Goal: Task Accomplishment & Management: Use online tool/utility

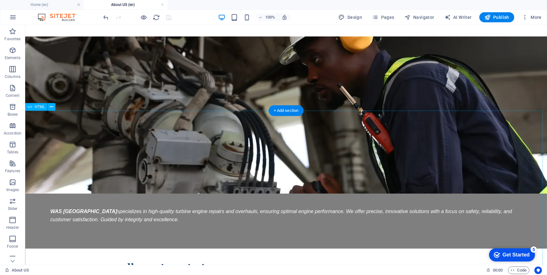
scroll to position [219, 0]
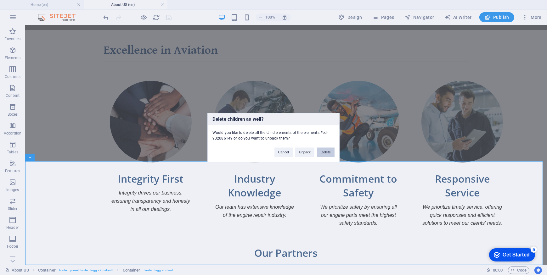
click at [319, 150] on button "Delete" at bounding box center [326, 152] width 18 height 9
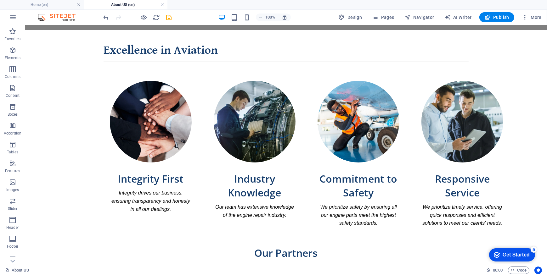
scroll to position [160, 0]
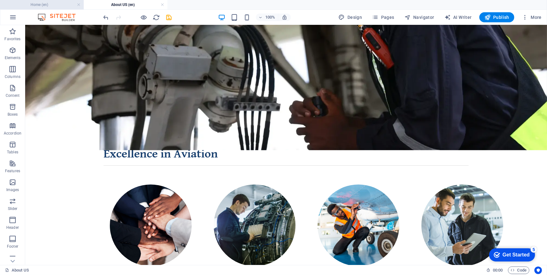
click at [60, 4] on h4 "Home (en)" at bounding box center [42, 4] width 84 height 7
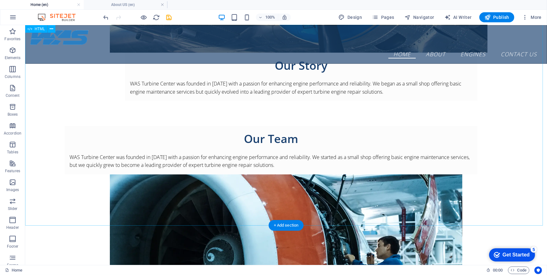
scroll to position [990, 0]
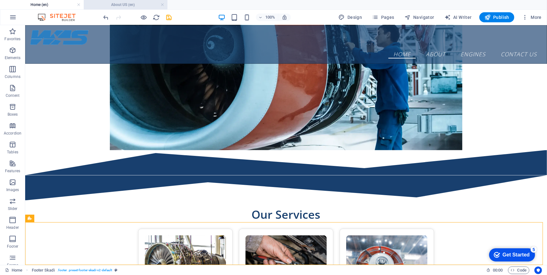
click at [144, 7] on h4 "About US (en)" at bounding box center [126, 4] width 84 height 7
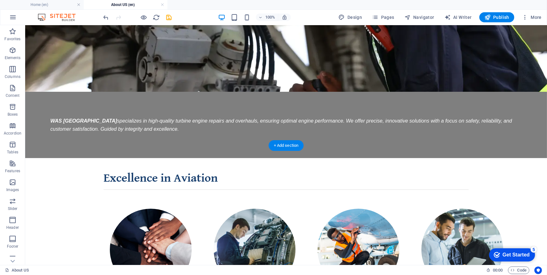
scroll to position [157, 0]
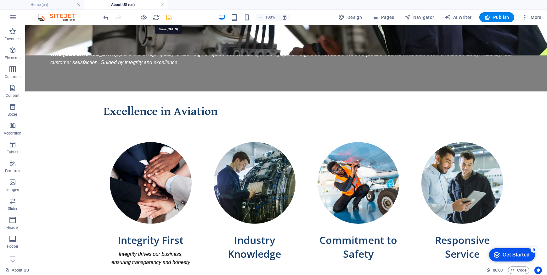
click at [171, 19] on icon "save" at bounding box center [169, 17] width 7 height 7
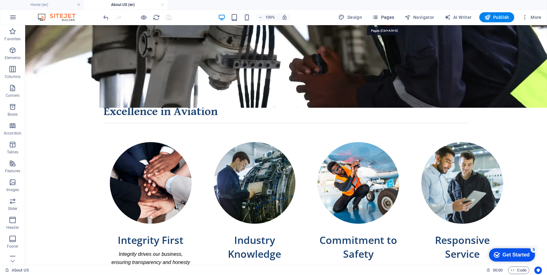
click at [393, 20] on span "Pages" at bounding box center [383, 17] width 22 height 6
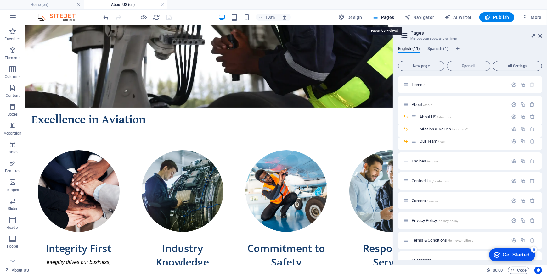
scroll to position [173, 0]
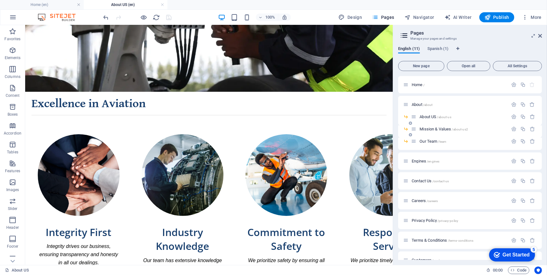
click at [432, 129] on span "Mission & Values /about-us2" at bounding box center [444, 129] width 48 height 5
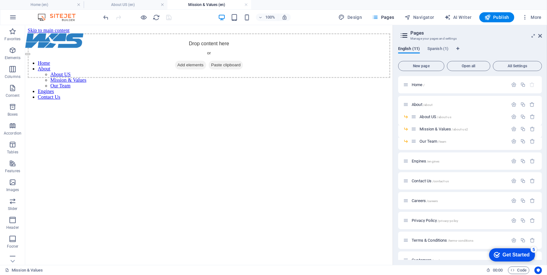
scroll to position [0, 0]
drag, startPoint x: 6, startPoint y: 84, endPoint x: 16, endPoint y: 180, distance: 95.9
click at [16, 180] on icon "button" at bounding box center [13, 183] width 8 height 8
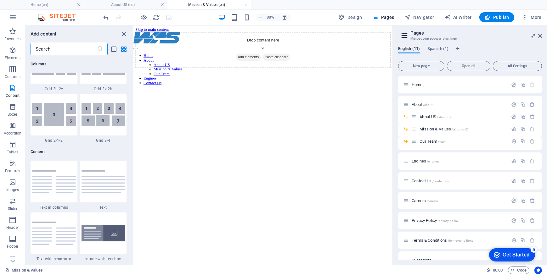
scroll to position [1102, 0]
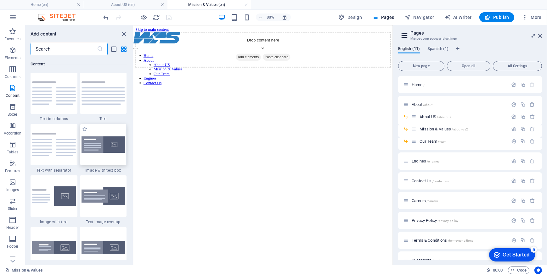
click at [116, 144] on img at bounding box center [104, 145] width 44 height 17
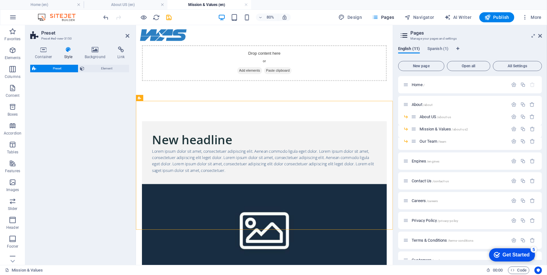
select select "rem"
select select "px"
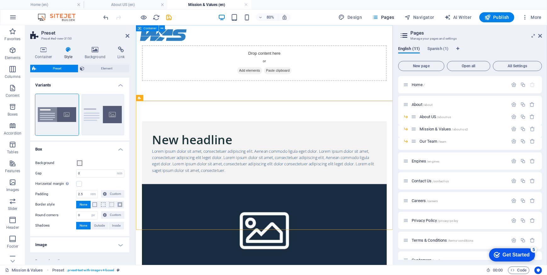
click at [181, 81] on div "Drop content here or Add elements Paste clipboard" at bounding box center [296, 72] width 306 height 45
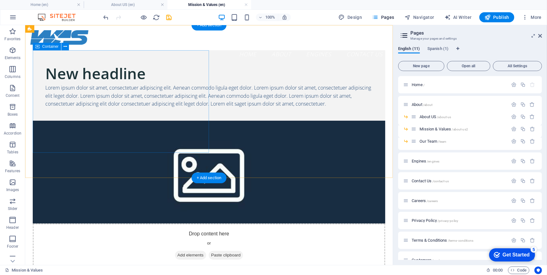
click at [166, 52] on div "New headline Lorem ipsum dolor sit amet, consectetuer adipiscing elit. Aenean c…" at bounding box center [208, 85] width 353 height 71
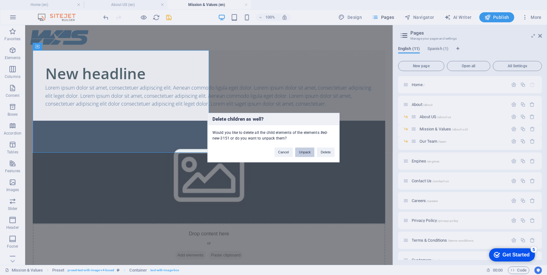
click at [308, 152] on button "Unpack" at bounding box center [304, 152] width 19 height 9
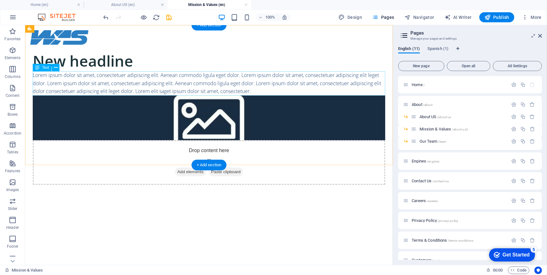
click at [166, 84] on div "Lorem ipsum dolor sit amet, consectetuer adipiscing elit. Aenean commodo ligula…" at bounding box center [208, 83] width 353 height 24
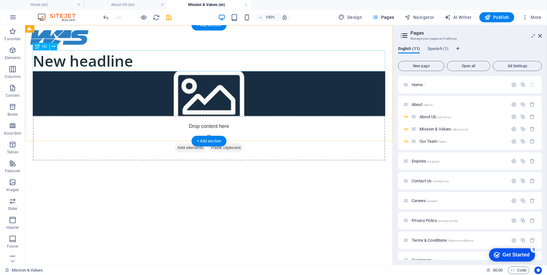
click at [129, 64] on div "New headline" at bounding box center [208, 60] width 353 height 21
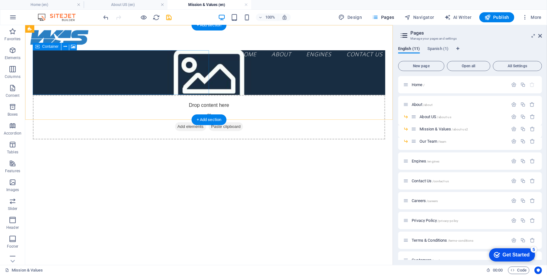
click at [170, 95] on div "Drop content here or Add elements Paste clipboard" at bounding box center [208, 117] width 353 height 45
click at [150, 95] on div "Drop content here or Add elements Paste clipboard" at bounding box center [208, 117] width 353 height 45
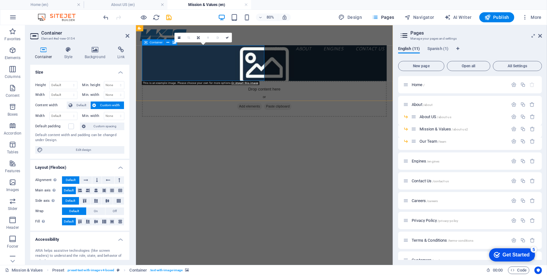
click at [185, 95] on div "Drop content here or Add elements Paste clipboard" at bounding box center [296, 117] width 306 height 45
click at [205, 95] on div "Drop content here or Add elements Paste clipboard" at bounding box center [296, 117] width 306 height 45
click at [88, 54] on h4 "Background" at bounding box center [96, 53] width 33 height 13
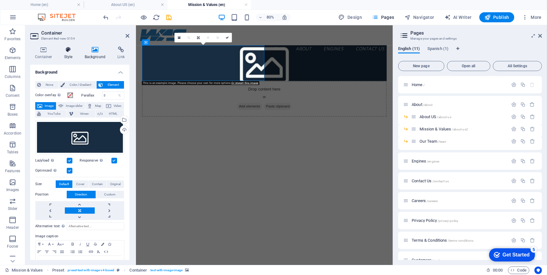
click at [65, 55] on h4 "Style" at bounding box center [69, 53] width 20 height 13
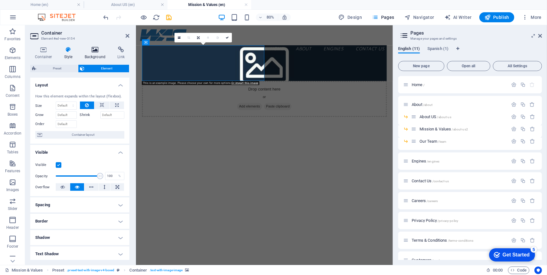
click at [88, 53] on h4 "Background" at bounding box center [96, 53] width 33 height 13
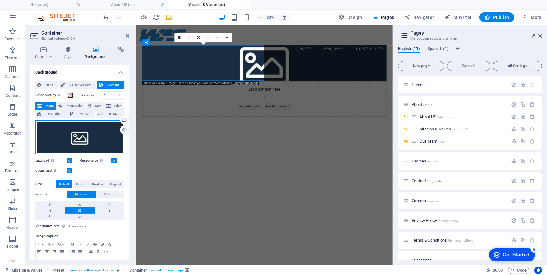
click at [93, 130] on div "Drag files here, click to choose files or select files from Files or our free s…" at bounding box center [79, 138] width 89 height 34
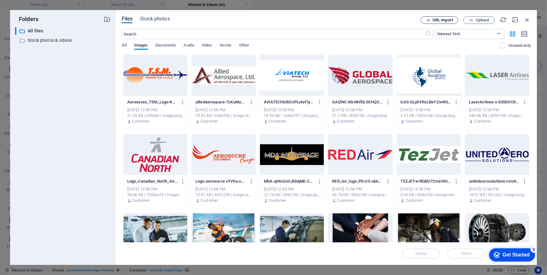
click at [451, 21] on span "URL import" at bounding box center [443, 20] width 20 height 4
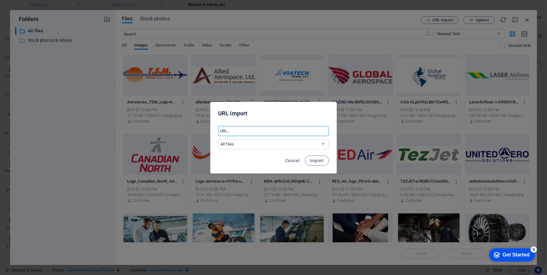
click at [302, 135] on input "text" at bounding box center [273, 131] width 111 height 10
paste input "https://img1.wsimg.com/isteam/getty/2161110512"
type input "https://img1.wsimg.com/isteam/getty/2161110512"
click at [315, 158] on span "Import" at bounding box center [317, 160] width 14 height 5
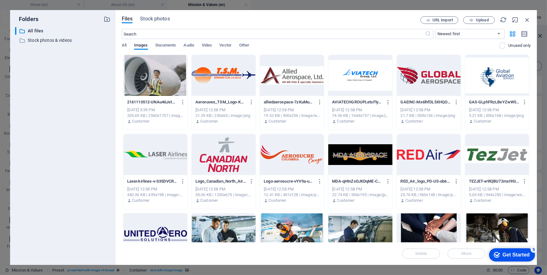
click at [174, 85] on div at bounding box center [155, 75] width 64 height 41
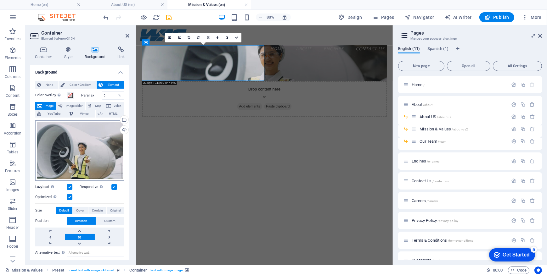
scroll to position [46, 0]
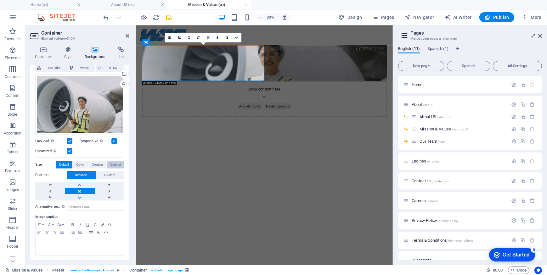
click at [114, 163] on span "Original" at bounding box center [115, 165] width 10 height 8
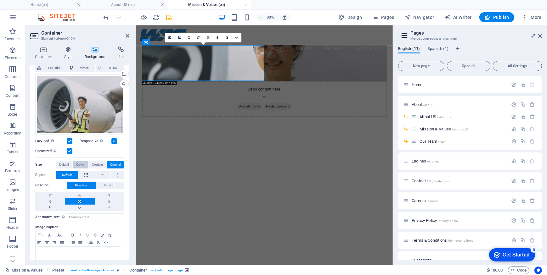
click at [78, 165] on span "Cover" at bounding box center [80, 165] width 8 height 8
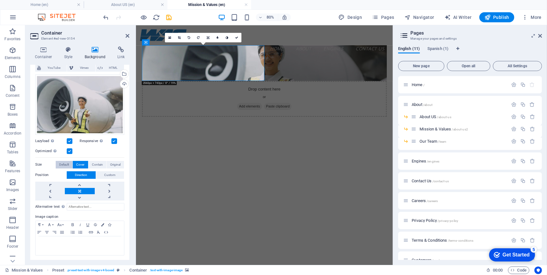
click at [66, 165] on span "Default" at bounding box center [64, 165] width 10 height 8
click at [67, 166] on span "Default" at bounding box center [64, 165] width 10 height 8
click at [53, 54] on h4 "Container" at bounding box center [44, 53] width 29 height 13
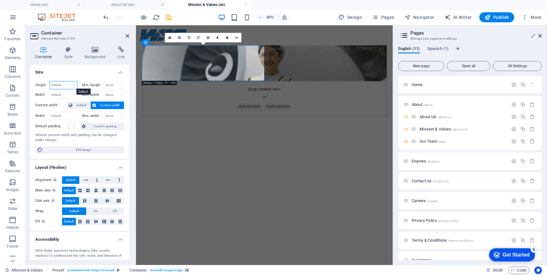
click at [71, 88] on select "Default px rem % vh vw" at bounding box center [63, 86] width 27 height 8
select select "%"
click at [67, 82] on select "Default px rem % vh vw" at bounding box center [63, 86] width 27 height 8
type input "100"
drag, startPoint x: 65, startPoint y: 92, endPoint x: 67, endPoint y: 95, distance: 3.4
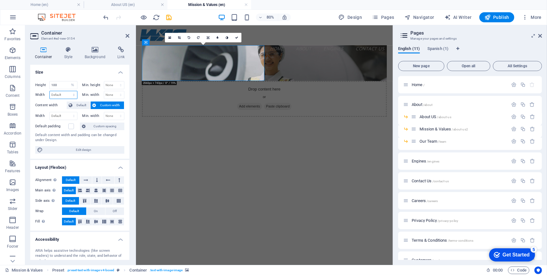
click at [65, 92] on select "Default px rem % em vh vw" at bounding box center [63, 95] width 27 height 8
select select "%"
click at [67, 91] on select "Default px rem % em vh vw" at bounding box center [63, 95] width 27 height 8
type input "100"
click at [296, 92] on div "Drop content here or Add elements Paste clipboard" at bounding box center [296, 95] width 321 height 140
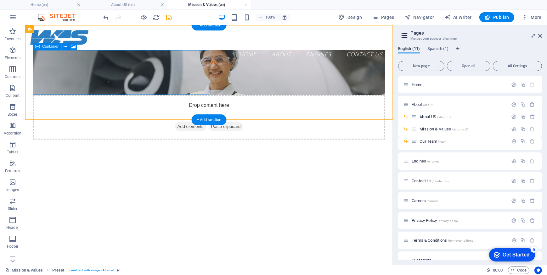
click at [184, 95] on div "Drop content here or Add elements Paste clipboard" at bounding box center [208, 117] width 353 height 45
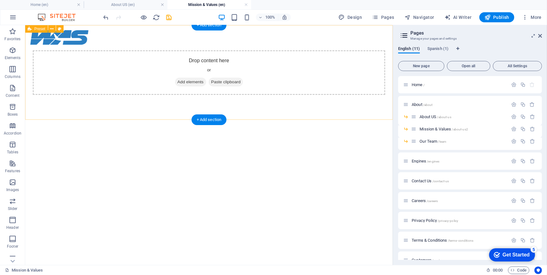
click at [245, 60] on div "Drop content here or Add elements Paste clipboard" at bounding box center [208, 72] width 353 height 45
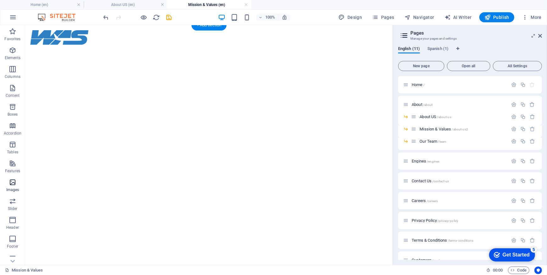
click at [13, 186] on icon "button" at bounding box center [13, 183] width 8 height 8
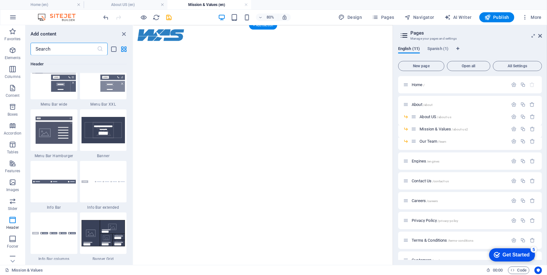
scroll to position [3964, 0]
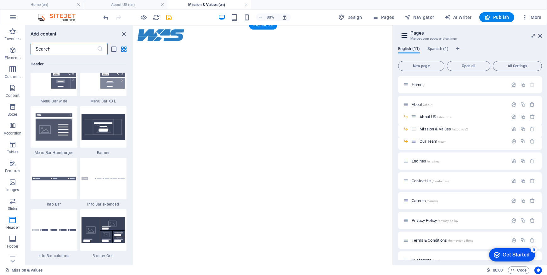
click at [233, 25] on html "Skip to main content Home About About US Mission & Values Our Team Engines Cont…" at bounding box center [295, 25] width 324 height 0
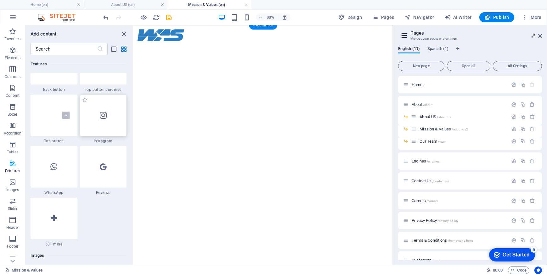
scroll to position [2963, 0]
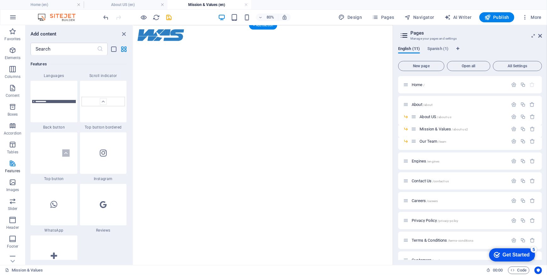
drag, startPoint x: 131, startPoint y: 155, endPoint x: 132, endPoint y: 151, distance: 3.2
click at [132, 151] on div "Favorites 1 Star Headline 1 Star Container Elements 1 Star Headline 1 Star Text…" at bounding box center [78, 157] width 107 height 205
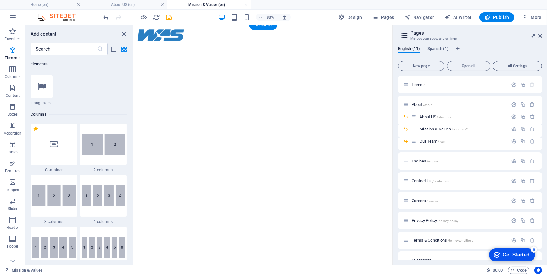
scroll to position [260, 0]
click at [67, 151] on div at bounding box center [54, 146] width 47 height 42
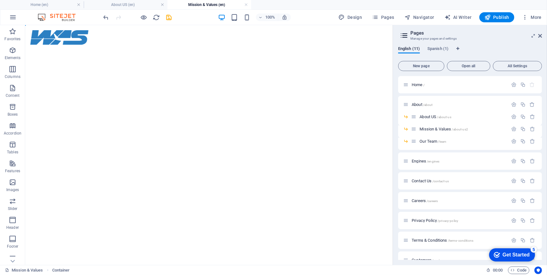
click at [138, 25] on html "Skip to main content Home About About US Mission & Values Our Team Engines Cont…" at bounding box center [209, 25] width 368 height 0
click at [10, 188] on p "Images" at bounding box center [12, 190] width 13 height 5
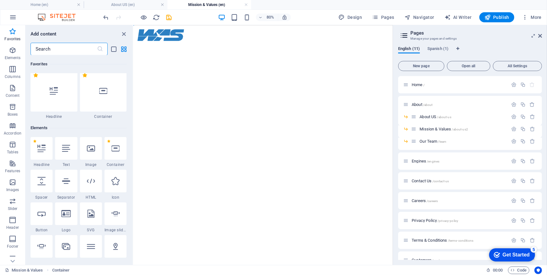
scroll to position [0, 0]
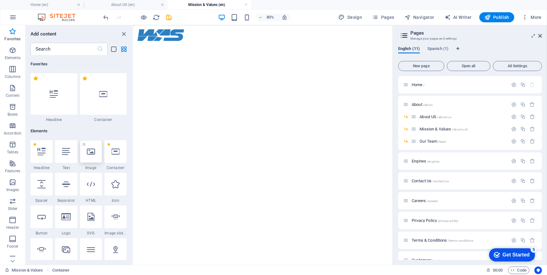
click at [94, 154] on icon at bounding box center [91, 152] width 8 height 8
click at [183, 25] on html "Skip to main content Home About About US Mission & Values Our Team Engines Cont…" at bounding box center [295, 25] width 324 height 0
click at [15, 56] on p "Elements" at bounding box center [13, 57] width 16 height 5
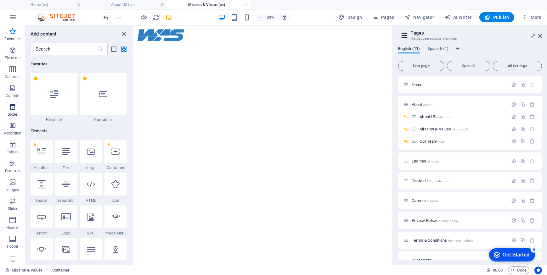
click at [17, 111] on span "Boxes" at bounding box center [12, 110] width 25 height 15
click at [13, 147] on icon "button" at bounding box center [13, 145] width 8 height 8
click at [13, 183] on icon "button" at bounding box center [13, 183] width 8 height 8
click at [14, 184] on icon "button" at bounding box center [13, 183] width 8 height 8
click at [14, 198] on icon "button" at bounding box center [13, 202] width 8 height 8
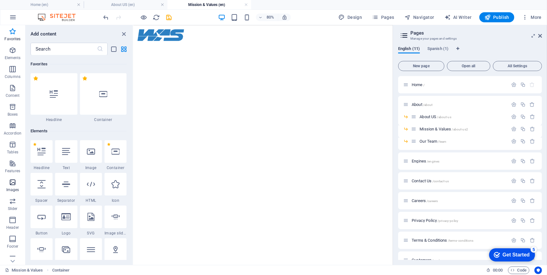
click at [14, 190] on p "Images" at bounding box center [12, 190] width 13 height 5
click at [43, 93] on div at bounding box center [54, 94] width 47 height 42
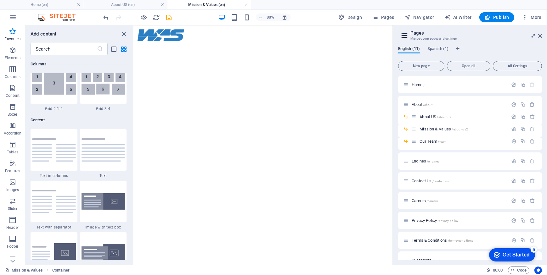
scroll to position [1087, 0]
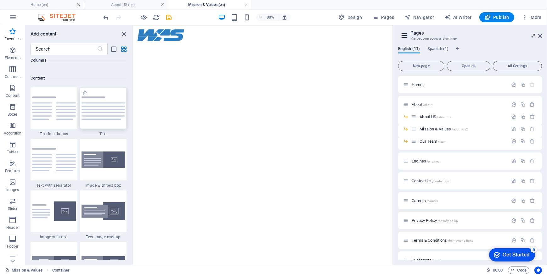
click at [85, 114] on img at bounding box center [104, 108] width 44 height 23
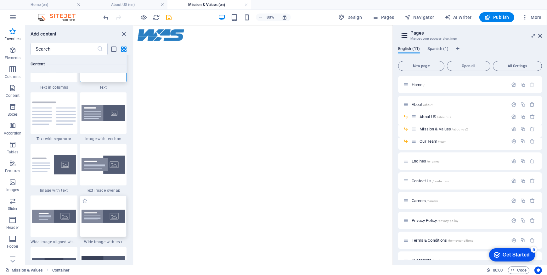
scroll to position [1202, 0]
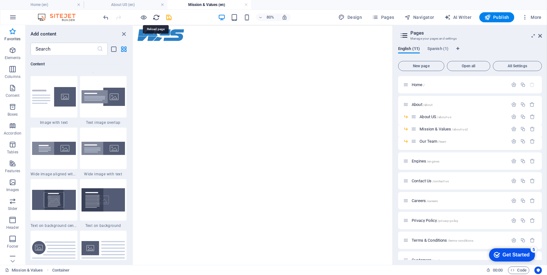
click at [154, 17] on icon "reload" at bounding box center [156, 17] width 7 height 7
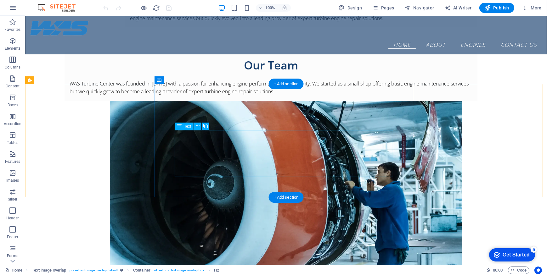
scroll to position [990, 0]
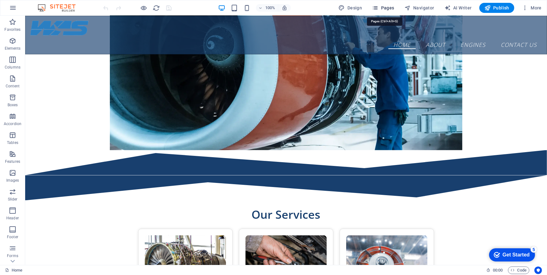
click at [384, 8] on span "Pages" at bounding box center [383, 8] width 22 height 6
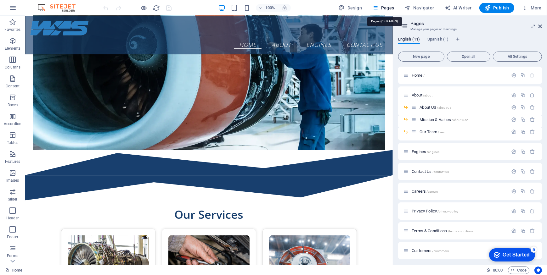
scroll to position [986, 0]
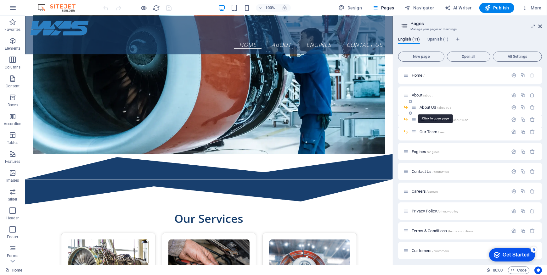
click at [425, 106] on span "About US /about-us" at bounding box center [435, 107] width 31 height 5
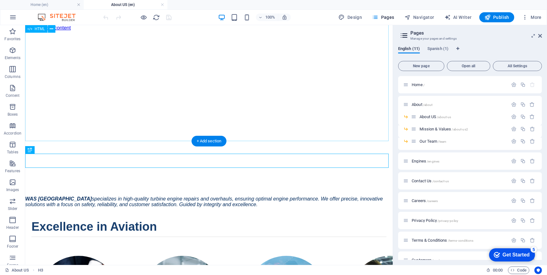
scroll to position [178, 0]
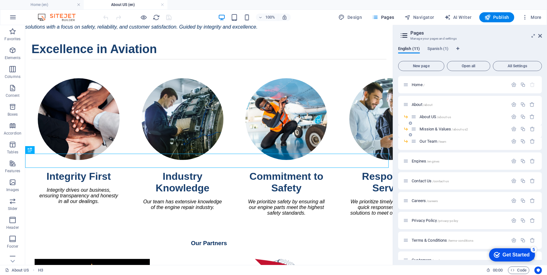
click at [437, 130] on span "Mission & Values /about-us2" at bounding box center [444, 129] width 48 height 5
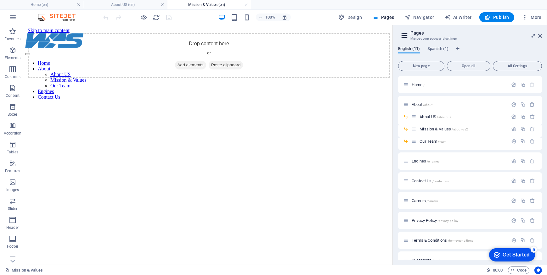
scroll to position [0, 0]
click at [223, 61] on div "Drop content here or Add elements Paste clipboard" at bounding box center [208, 55] width 363 height 45
click at [15, 112] on p "Boxes" at bounding box center [13, 114] width 10 height 5
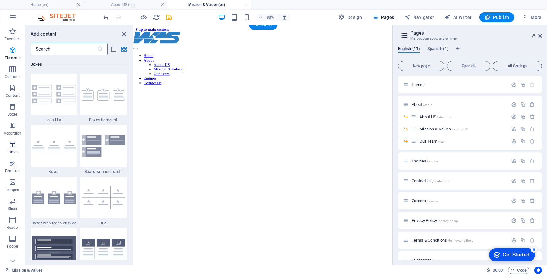
scroll to position [1736, 0]
click at [12, 54] on span "Elements" at bounding box center [12, 54] width 25 height 15
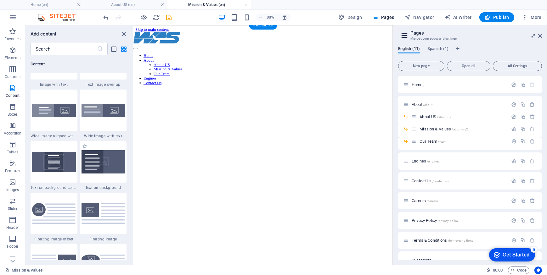
scroll to position [1240, 0]
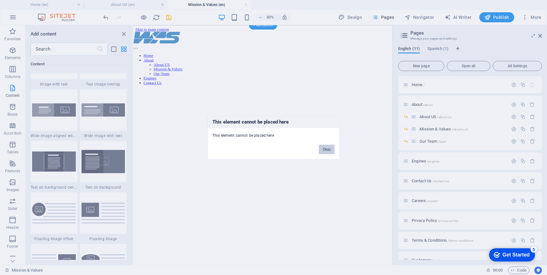
drag, startPoint x: 331, startPoint y: 149, endPoint x: 206, endPoint y: 165, distance: 125.4
click at [331, 149] on button "Okay" at bounding box center [327, 149] width 16 height 9
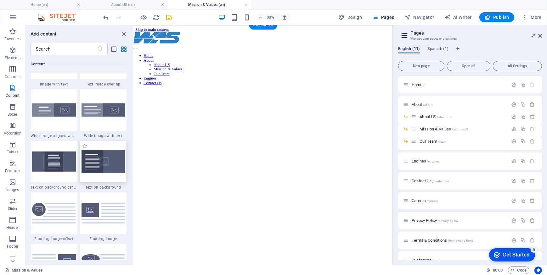
click at [110, 167] on img at bounding box center [104, 161] width 44 height 23
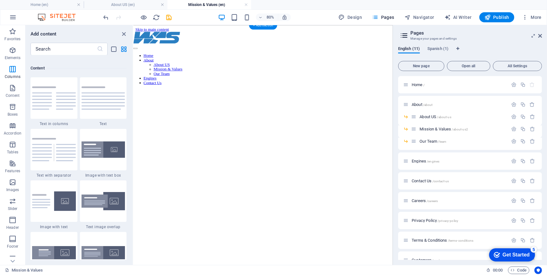
click at [262, 60] on nav "Home About About US Mission & Values Our Team Engines Contact Us" at bounding box center [295, 80] width 324 height 40
click at [263, 29] on div "+ Add section" at bounding box center [263, 25] width 28 height 8
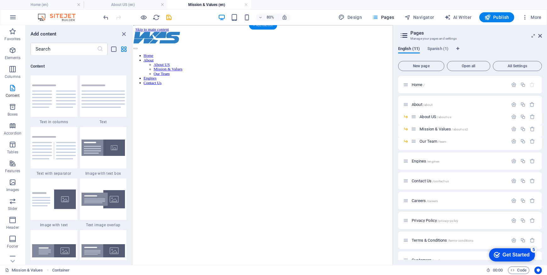
scroll to position [1101, 0]
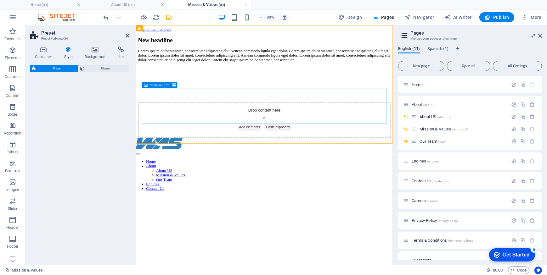
select select "rem"
select select "px"
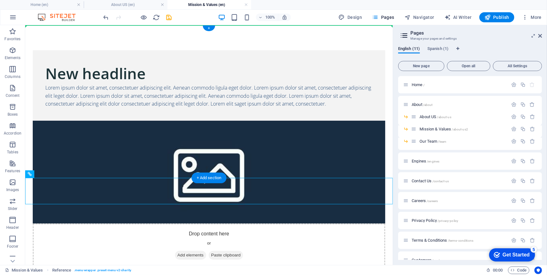
drag, startPoint x: 82, startPoint y: 192, endPoint x: 218, endPoint y: 36, distance: 207.5
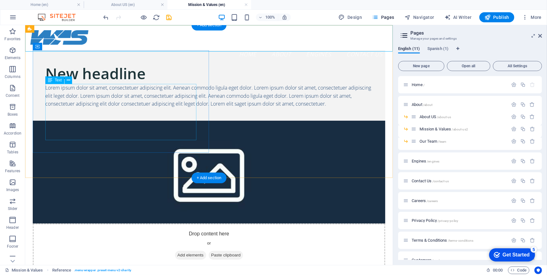
click at [190, 96] on div "Lorem ipsum dolor sit amet, consectetuer adipiscing elit. Aenean commodo ligula…" at bounding box center [208, 96] width 327 height 24
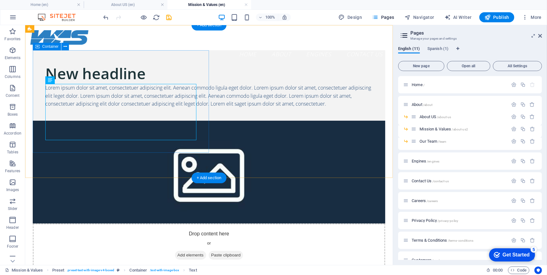
click at [200, 62] on div "New headline Lorem ipsum dolor sit amet, consectetuer adipiscing elit. Aenean c…" at bounding box center [208, 85] width 353 height 71
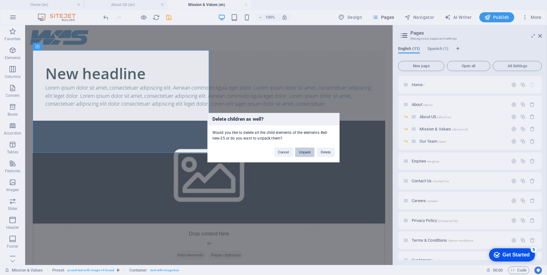
click at [307, 153] on button "Unpack" at bounding box center [304, 152] width 19 height 9
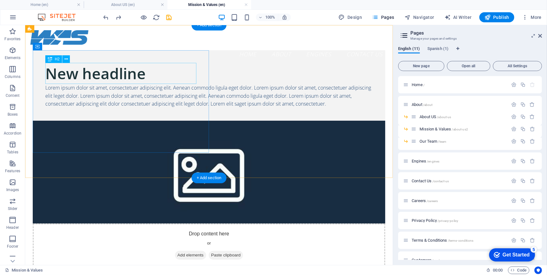
click at [176, 69] on div "New headline" at bounding box center [208, 73] width 327 height 21
click at [183, 53] on div "New headline Lorem ipsum dolor sit amet, consectetuer adipiscing elit. Aenean c…" at bounding box center [208, 85] width 353 height 71
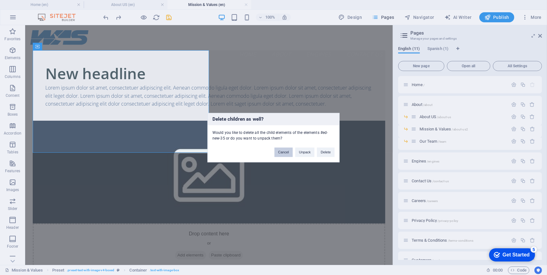
click at [287, 153] on button "Cancel" at bounding box center [284, 152] width 18 height 9
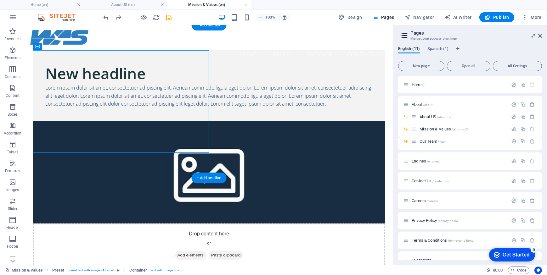
click at [249, 121] on figure at bounding box center [208, 172] width 353 height 103
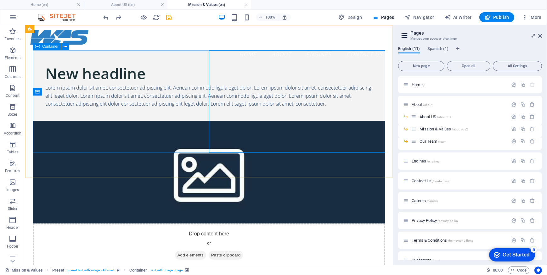
click at [56, 48] on span "Container" at bounding box center [50, 47] width 16 height 4
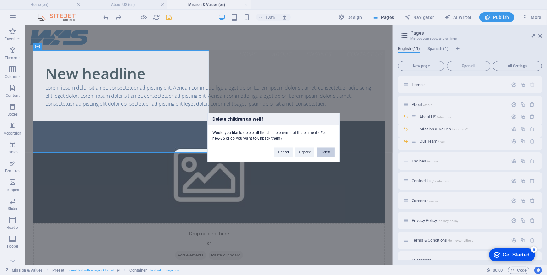
click at [323, 151] on button "Delete" at bounding box center [326, 152] width 18 height 9
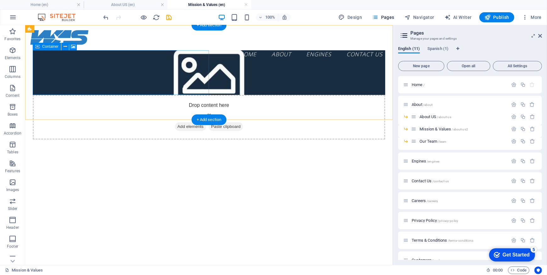
click at [91, 95] on div "Drop content here or Add elements Paste clipboard" at bounding box center [208, 117] width 353 height 45
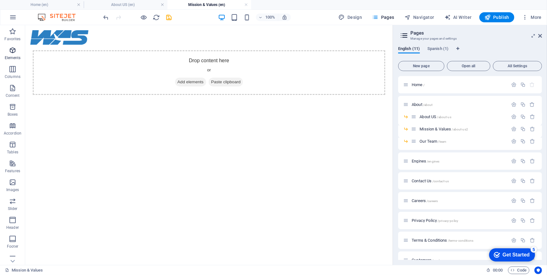
click at [14, 48] on icon "button" at bounding box center [13, 51] width 8 height 8
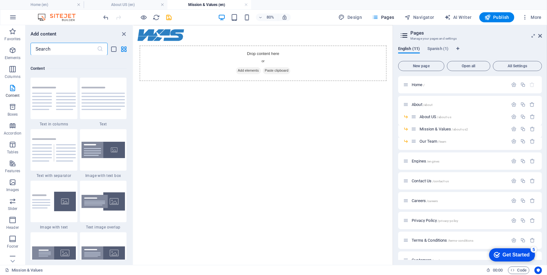
scroll to position [1240, 0]
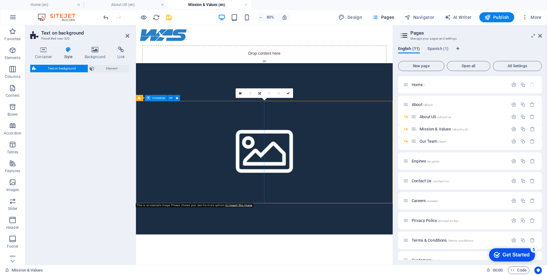
select select "%"
select select "rem"
select select "px"
select select "preset-fullscreen-text-on-background-v2-default"
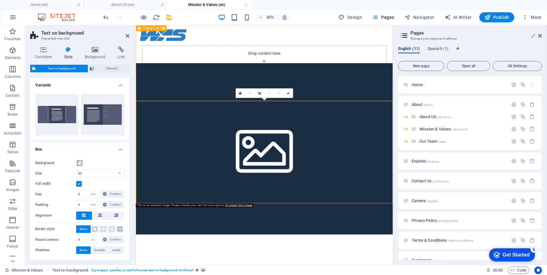
click at [245, 92] on div "Drop content here or Add elements Paste clipboard" at bounding box center [296, 72] width 306 height 45
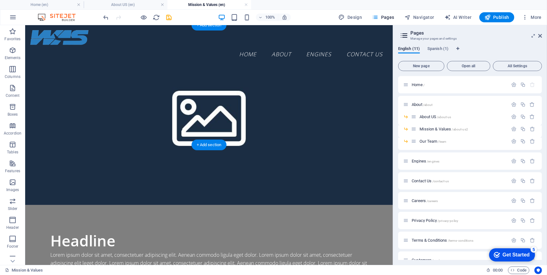
click at [234, 119] on figure at bounding box center [209, 115] width 368 height 180
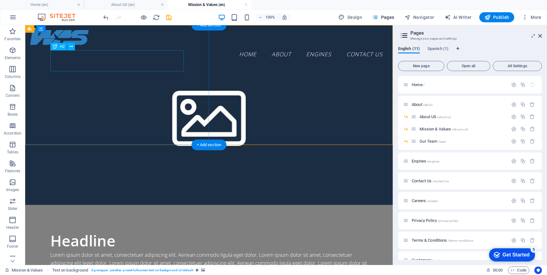
click at [105, 230] on div "Headline" at bounding box center [208, 240] width 317 height 21
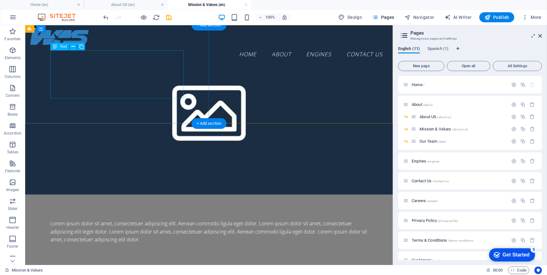
click at [119, 220] on div "Lorem ipsum dolor sit amet, consectetuer adipiscing elit. Aenean commodo ligula…" at bounding box center [208, 232] width 317 height 24
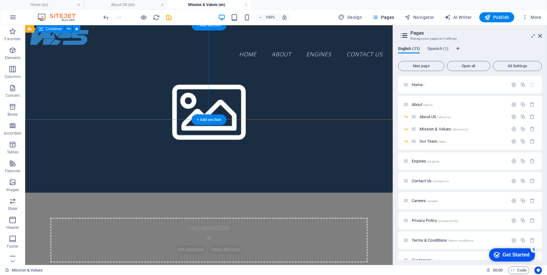
click at [128, 218] on div "Drop content here or Add elements Paste clipboard" at bounding box center [208, 240] width 317 height 45
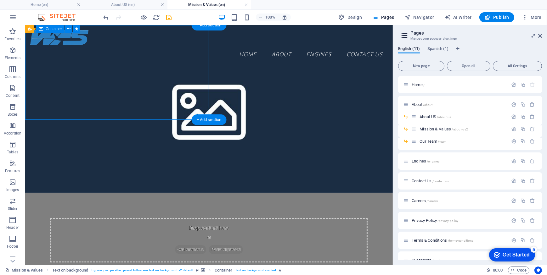
click at [128, 218] on div "Drop content here or Add elements Paste clipboard" at bounding box center [208, 240] width 317 height 45
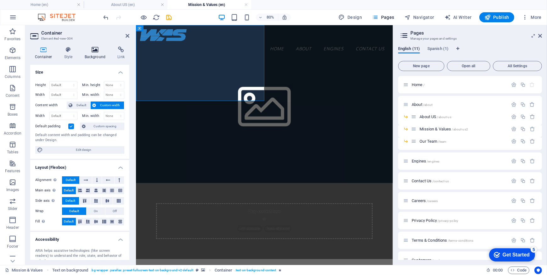
click at [100, 50] on icon at bounding box center [95, 50] width 31 height 6
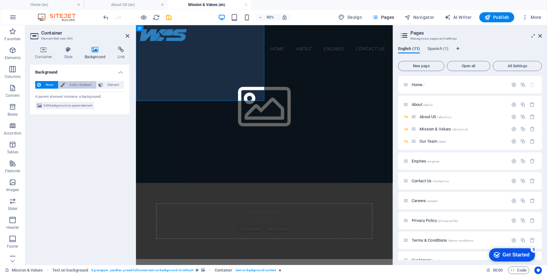
click at [91, 86] on span "Color / Gradient" at bounding box center [81, 85] width 28 height 8
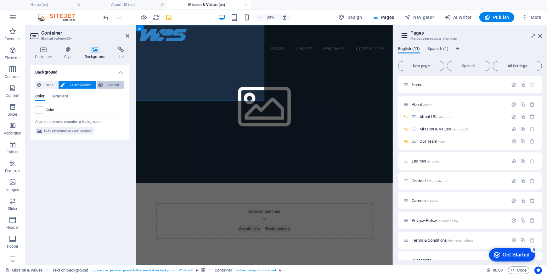
click at [118, 85] on span "Element" at bounding box center [113, 85] width 17 height 8
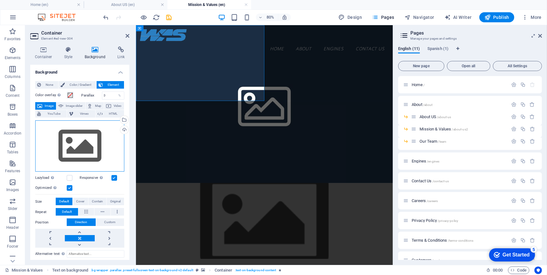
click at [88, 147] on div "Drag files here, click to choose files or select files from Files or our free s…" at bounding box center [79, 147] width 89 height 52
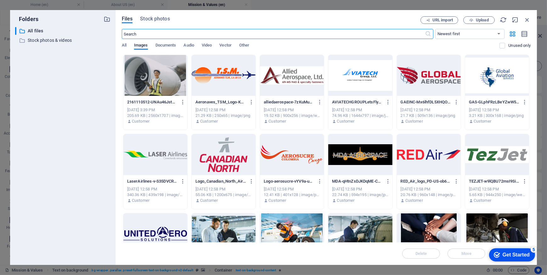
click at [151, 77] on div at bounding box center [155, 75] width 64 height 41
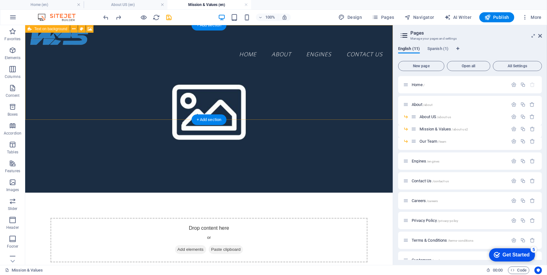
click at [248, 90] on figure at bounding box center [209, 109] width 368 height 168
select select "%"
select select "rem"
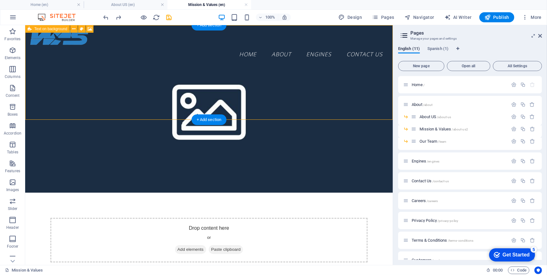
select select "px"
select select "preset-fullscreen-text-on-background-v2-default"
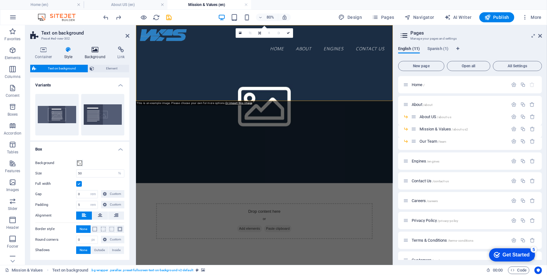
click at [94, 53] on h4 "Background" at bounding box center [96, 53] width 33 height 13
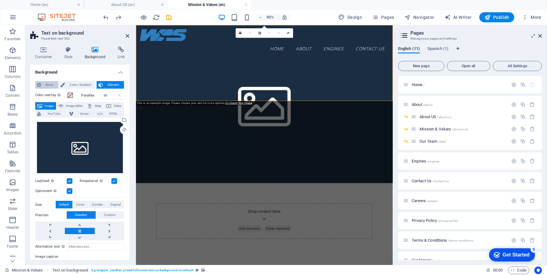
click at [50, 86] on span "None" at bounding box center [50, 85] width 14 height 8
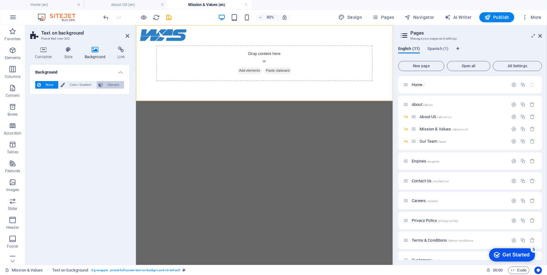
click at [104, 84] on button "Element" at bounding box center [110, 85] width 27 height 8
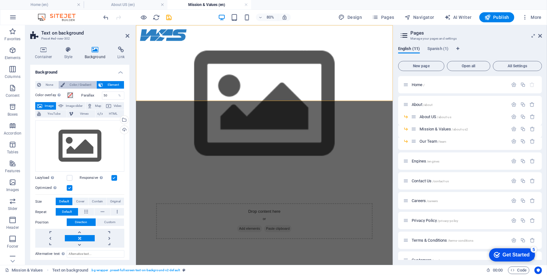
click at [86, 85] on span "Color / Gradient" at bounding box center [81, 85] width 28 height 8
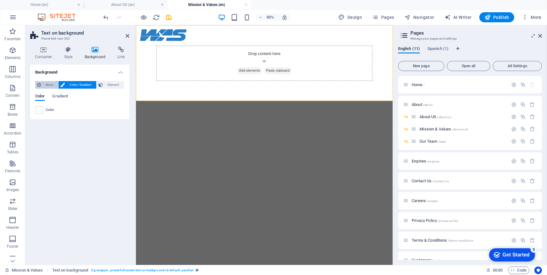
click at [53, 85] on span "None" at bounding box center [50, 85] width 14 height 8
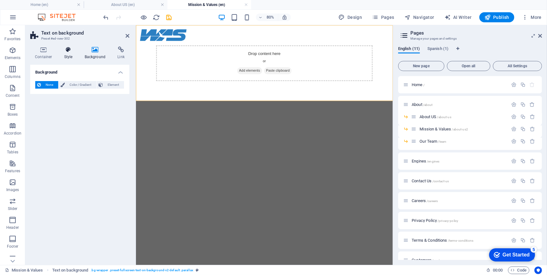
click at [69, 52] on icon at bounding box center [68, 50] width 18 height 6
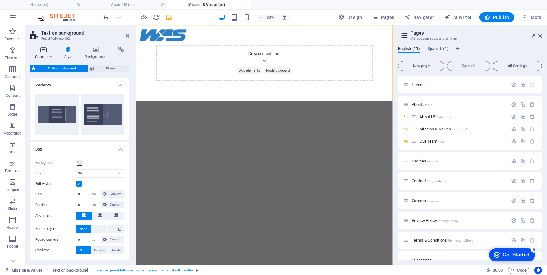
click at [48, 56] on h4 "Container" at bounding box center [44, 53] width 29 height 13
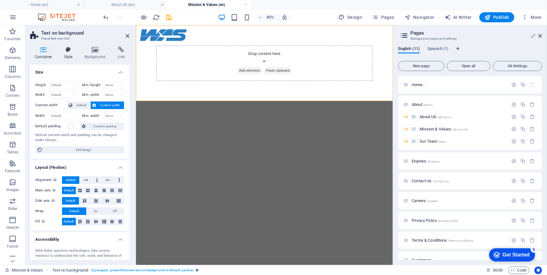
click at [75, 57] on h4 "Style" at bounding box center [69, 53] width 20 height 13
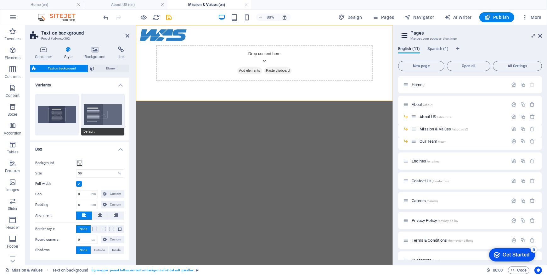
click at [96, 110] on button "Default" at bounding box center [102, 115] width 43 height 42
type input "4"
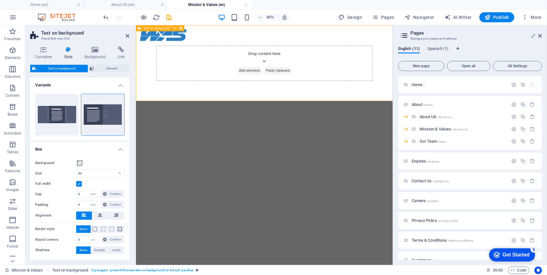
click at [380, 68] on div "Drop content here or Add elements Paste clipboard" at bounding box center [296, 72] width 321 height 95
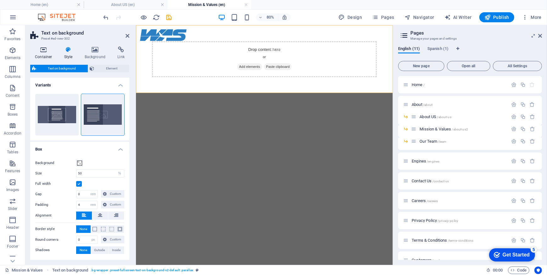
click at [50, 52] on icon at bounding box center [43, 50] width 27 height 6
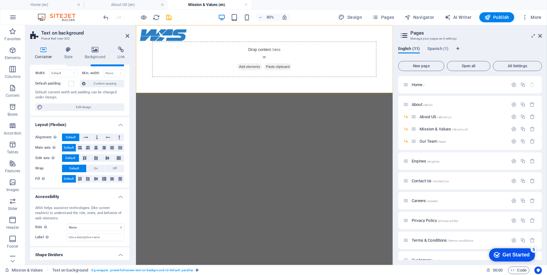
scroll to position [31, 0]
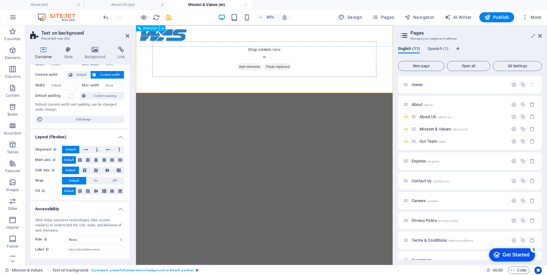
click at [320, 66] on div "Drop content here or Add elements Paste clipboard" at bounding box center [296, 67] width 321 height 85
click at [262, 78] on span "Add elements" at bounding box center [277, 76] width 31 height 9
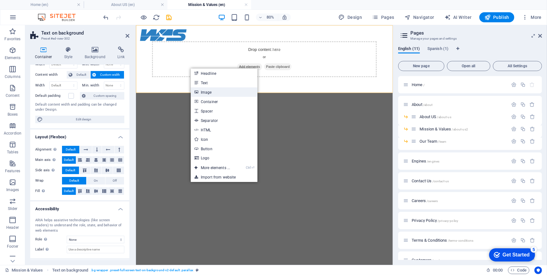
click at [213, 90] on link "Image" at bounding box center [224, 92] width 67 height 9
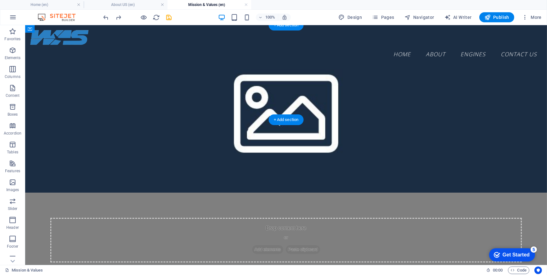
click at [327, 60] on figure at bounding box center [286, 109] width 522 height 168
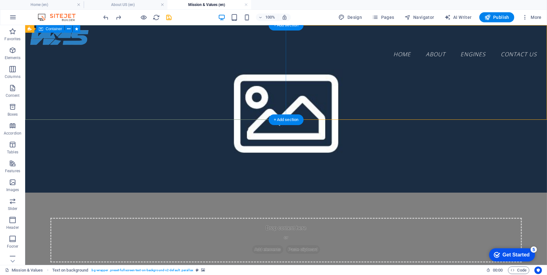
click at [288, 75] on figure at bounding box center [286, 109] width 522 height 168
click at [309, 57] on figure at bounding box center [286, 109] width 522 height 168
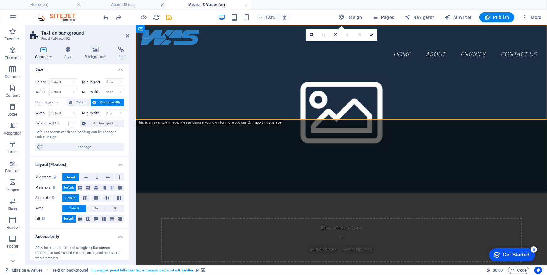
scroll to position [0, 0]
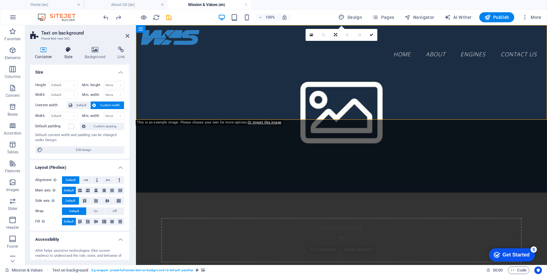
click at [71, 54] on h4 "Style" at bounding box center [69, 53] width 20 height 13
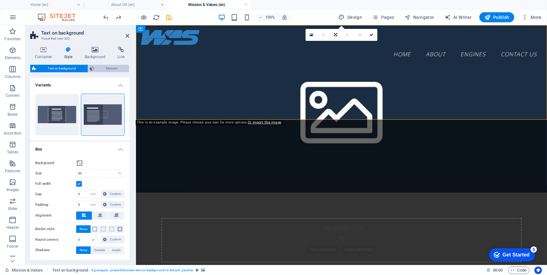
click at [106, 68] on span "Element" at bounding box center [111, 69] width 31 height 8
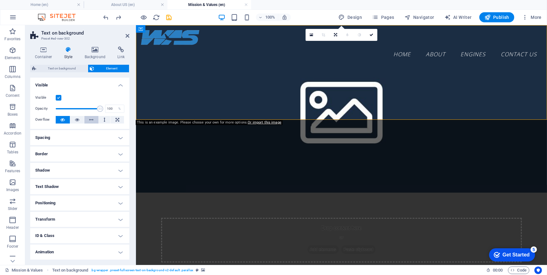
scroll to position [16, 0]
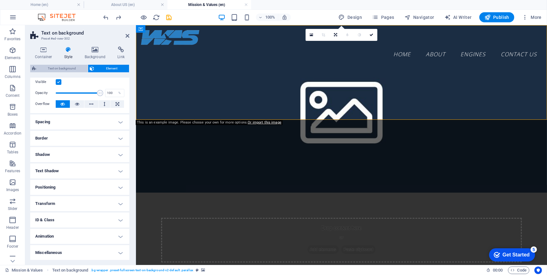
click at [76, 69] on span "Text on background" at bounding box center [62, 69] width 48 height 8
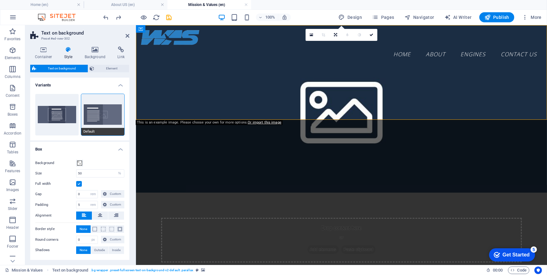
scroll to position [25, 0]
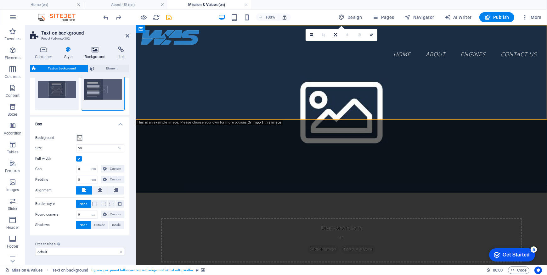
click at [98, 48] on icon at bounding box center [95, 50] width 31 height 6
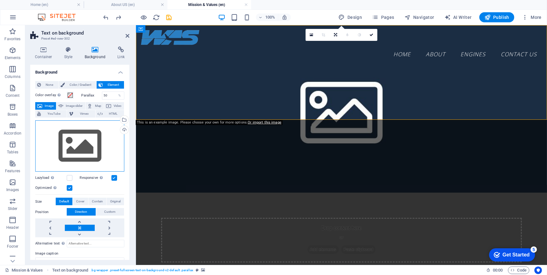
click at [103, 129] on div "Drag files here, click to choose files or select files from Files or our free s…" at bounding box center [79, 147] width 89 height 52
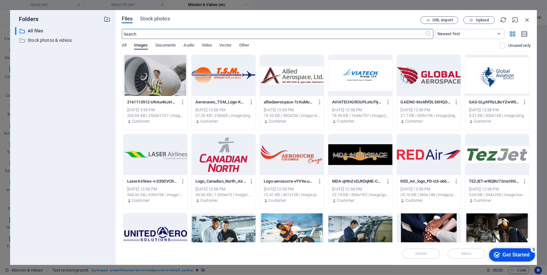
click at [169, 82] on div at bounding box center [155, 75] width 64 height 41
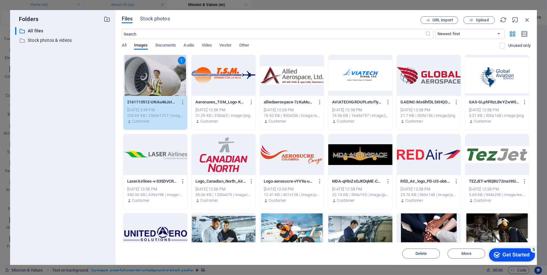
click at [169, 82] on div "1" at bounding box center [155, 75] width 64 height 41
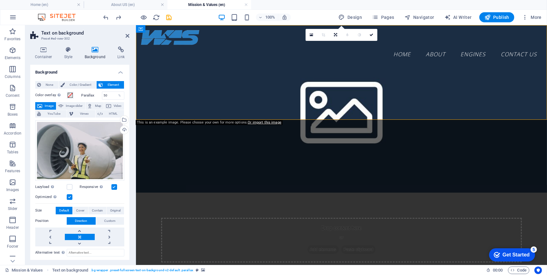
drag, startPoint x: 114, startPoint y: 98, endPoint x: 83, endPoint y: 101, distance: 30.4
click at [83, 101] on div "Color overlay Places an overlay over the background to colorize it Parallax 50 …" at bounding box center [79, 195] width 89 height 213
drag, startPoint x: 107, startPoint y: 96, endPoint x: 93, endPoint y: 98, distance: 13.6
click at [93, 98] on div "Parallax 50 %" at bounding box center [103, 96] width 43 height 8
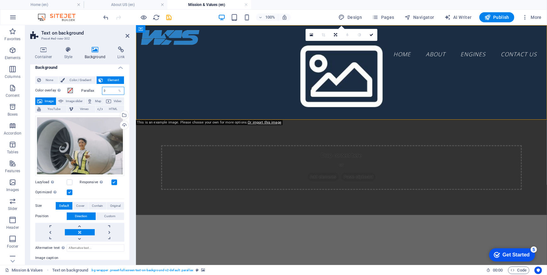
scroll to position [0, 0]
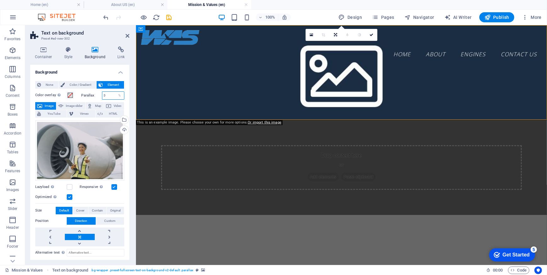
drag, startPoint x: 113, startPoint y: 96, endPoint x: 93, endPoint y: 98, distance: 20.5
click at [93, 98] on div "Parallax 0 %" at bounding box center [103, 96] width 43 height 8
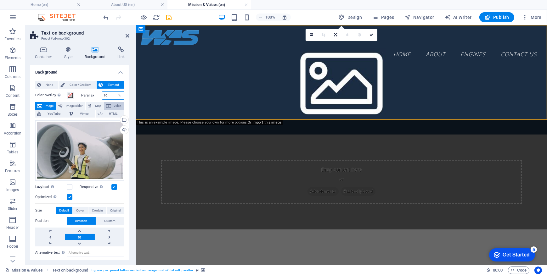
type input "1"
type input "0"
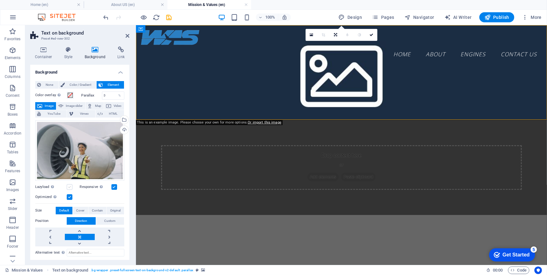
click at [70, 188] on label at bounding box center [70, 187] width 6 height 6
click at [0, 0] on input "Lazyload Loading images after the page loads improves page speed." at bounding box center [0, 0] width 0 height 0
click at [70, 186] on label at bounding box center [70, 187] width 6 height 6
click at [0, 0] on input "Lazyload Loading images after the page loads improves page speed." at bounding box center [0, 0] width 0 height 0
click at [70, 197] on label at bounding box center [70, 198] width 6 height 6
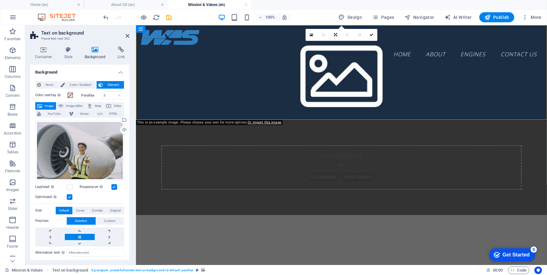
click at [0, 0] on input "Optimized Images are compressed to improve page speed." at bounding box center [0, 0] width 0 height 0
click at [72, 195] on label at bounding box center [70, 198] width 6 height 6
click at [0, 0] on input "Optimized Images are compressed to improve page speed." at bounding box center [0, 0] width 0 height 0
click at [70, 188] on label at bounding box center [70, 187] width 6 height 6
click at [0, 0] on input "Lazyload Loading images after the page loads improves page speed." at bounding box center [0, 0] width 0 height 0
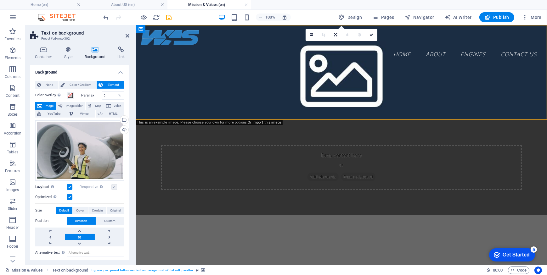
scroll to position [28, 0]
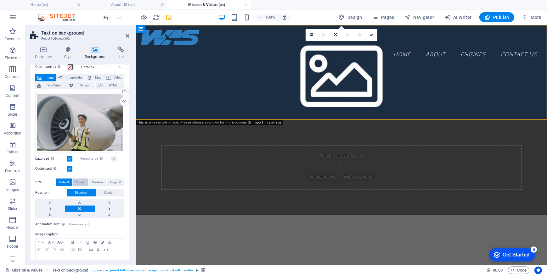
click at [82, 179] on span "Cover" at bounding box center [80, 183] width 8 height 8
click at [113, 184] on span "Original" at bounding box center [115, 183] width 10 height 8
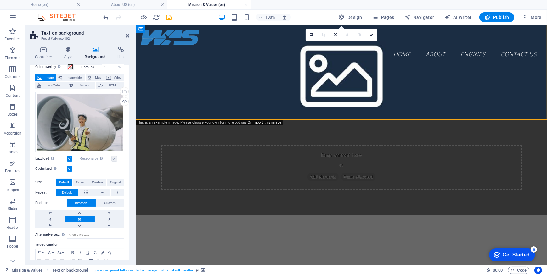
click at [64, 183] on span "Default" at bounding box center [64, 183] width 10 height 8
click at [78, 181] on span "Cover" at bounding box center [80, 183] width 8 height 8
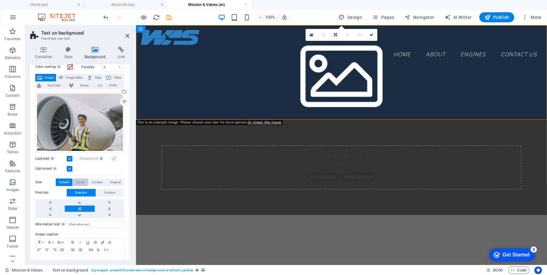
click at [78, 181] on span "Cover" at bounding box center [80, 183] width 8 height 8
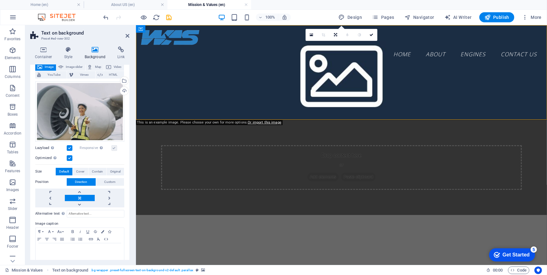
scroll to position [46, 0]
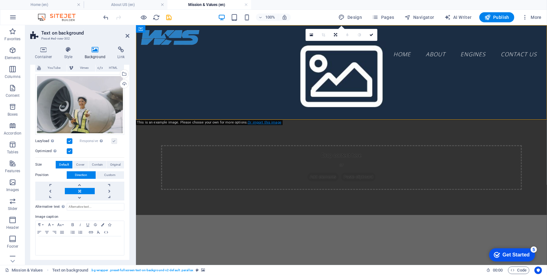
click at [257, 122] on link "Or import this image" at bounding box center [265, 123] width 34 height 4
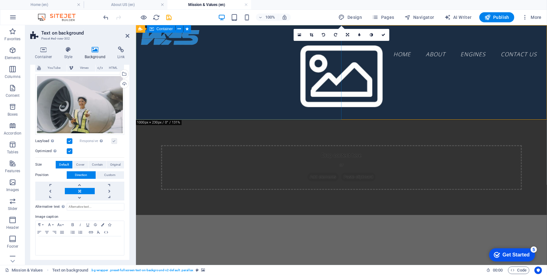
click at [294, 120] on div "Drop content here or Add elements Paste clipboard" at bounding box center [341, 167] width 411 height 95
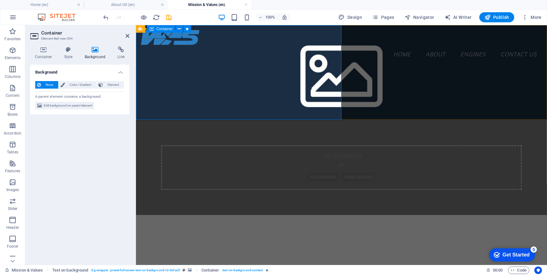
click at [263, 120] on div "Drop content here or Add elements Paste clipboard" at bounding box center [341, 167] width 411 height 95
click at [397, 90] on figure at bounding box center [341, 72] width 411 height 95
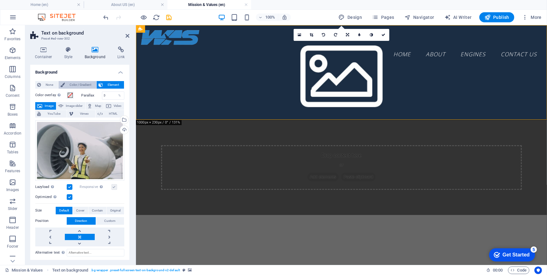
click at [76, 85] on span "Color / Gradient" at bounding box center [81, 85] width 28 height 8
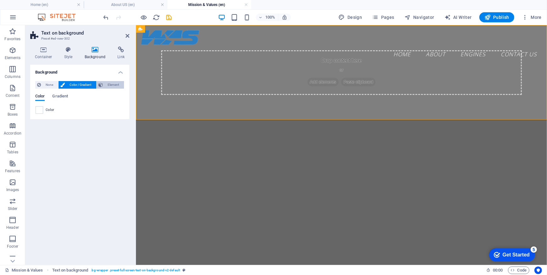
click at [102, 85] on icon at bounding box center [101, 85] width 4 height 8
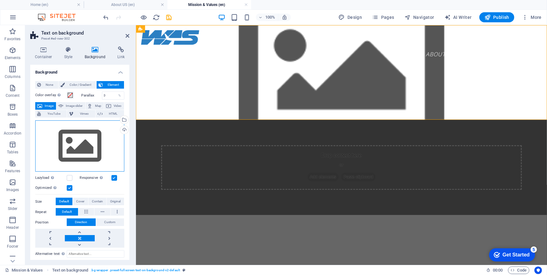
click at [93, 135] on div "Drag files here, click to choose files or select files from Files or our free s…" at bounding box center [79, 147] width 89 height 52
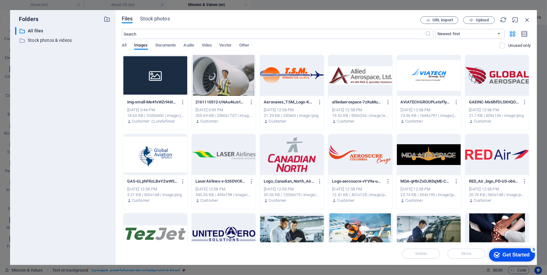
click at [208, 89] on div at bounding box center [224, 75] width 64 height 41
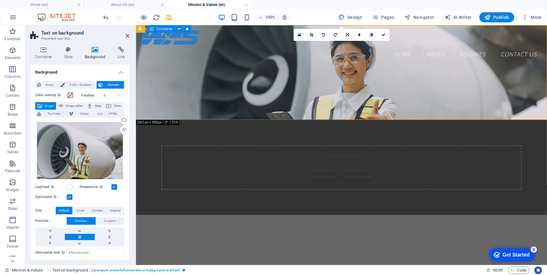
click at [330, 120] on div "Drop content here or Add elements Paste clipboard" at bounding box center [341, 167] width 411 height 95
click at [303, 120] on div "Drop content here or Add elements Paste clipboard" at bounding box center [341, 167] width 411 height 95
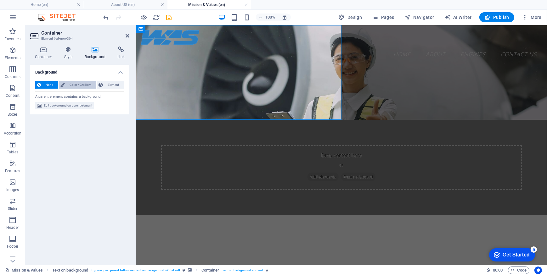
click at [82, 84] on span "Color / Gradient" at bounding box center [81, 85] width 28 height 8
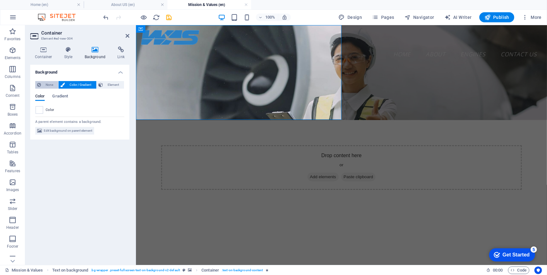
click at [50, 85] on span "None" at bounding box center [50, 85] width 14 height 8
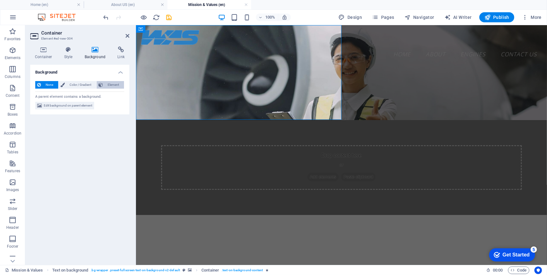
drag, startPoint x: 94, startPoint y: 85, endPoint x: 98, endPoint y: 84, distance: 3.8
click at [98, 84] on div "None Color / Gradient Element" at bounding box center [79, 85] width 89 height 8
click at [104, 84] on button "Element" at bounding box center [110, 85] width 27 height 8
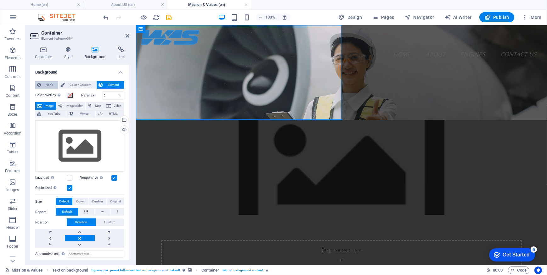
click at [53, 84] on span "None" at bounding box center [50, 85] width 14 height 8
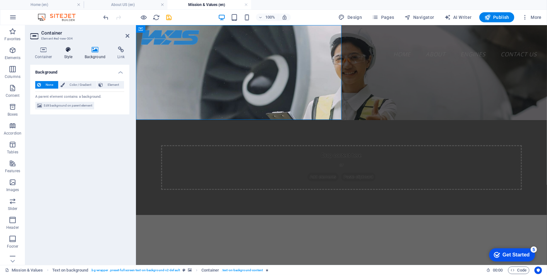
click at [66, 53] on h4 "Style" at bounding box center [69, 53] width 20 height 13
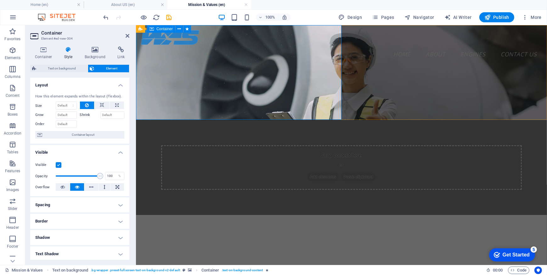
click at [325, 120] on div "Drop content here or Add elements Paste clipboard" at bounding box center [341, 167] width 411 height 95
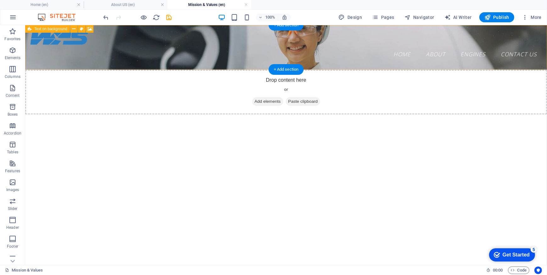
click at [314, 97] on span "Paste clipboard" at bounding box center [303, 101] width 35 height 9
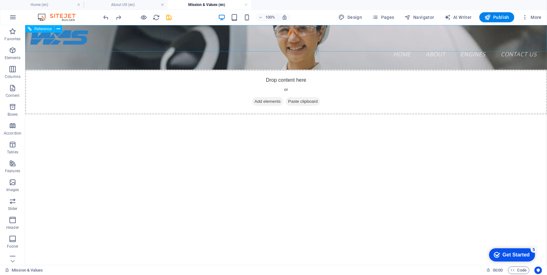
click at [357, 48] on div "Home About About US Mission & Values Our Team Engines Contact Us" at bounding box center [286, 44] width 522 height 39
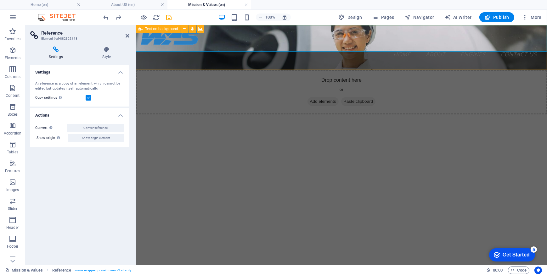
click at [257, 70] on div "Drop content here or Add elements Paste clipboard" at bounding box center [341, 92] width 411 height 45
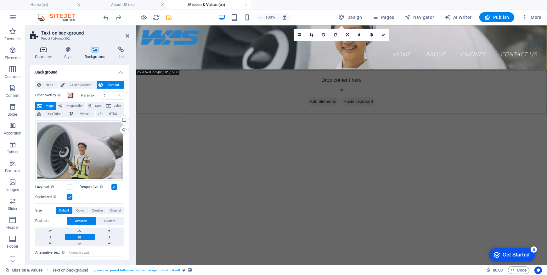
click at [48, 54] on h4 "Container" at bounding box center [44, 53] width 29 height 13
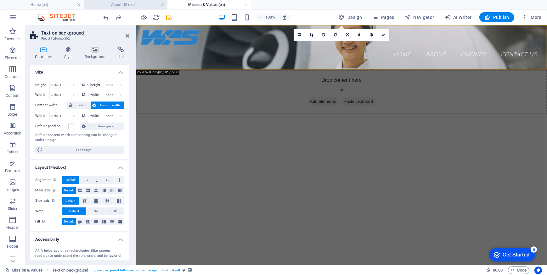
click at [116, 4] on h4 "About US (en)" at bounding box center [126, 4] width 84 height 7
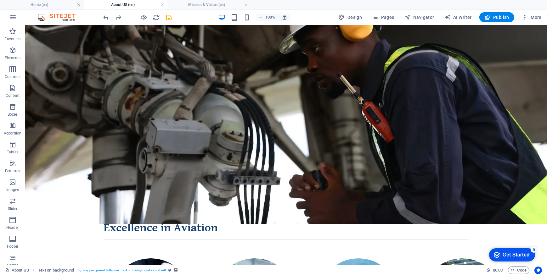
scroll to position [38, 0]
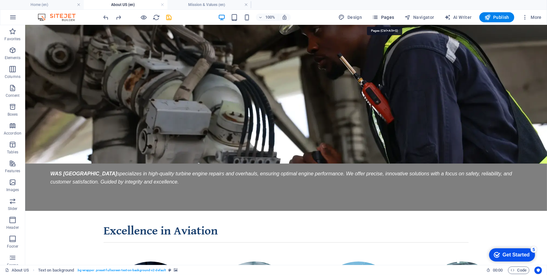
click at [387, 20] on span "Pages" at bounding box center [383, 17] width 22 height 6
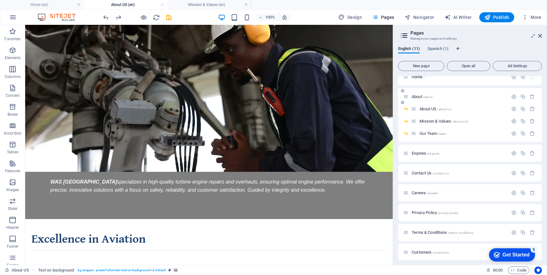
scroll to position [11, 0]
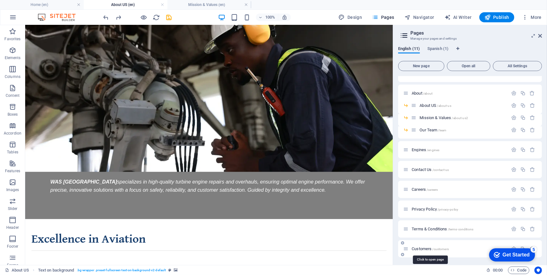
click at [426, 248] on span "Customers /customers" at bounding box center [430, 249] width 37 height 5
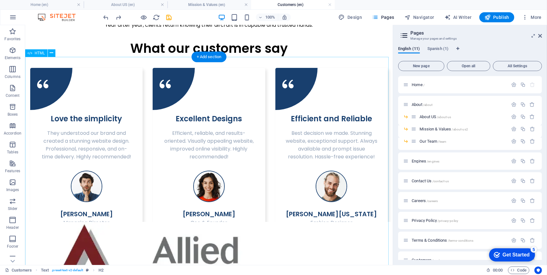
scroll to position [86, 0]
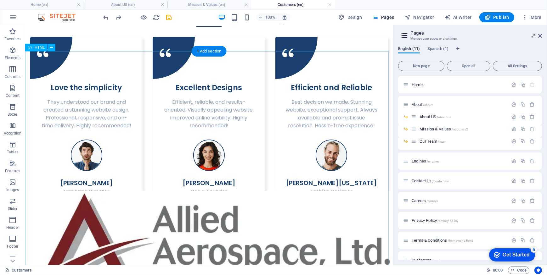
click at [325, 72] on div "Web Design Mastery | Testimonials section What our customers say Love the simpl…" at bounding box center [209, 106] width 368 height 218
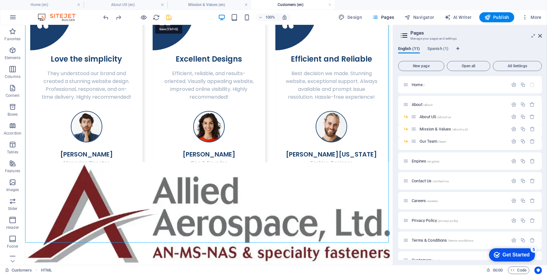
click at [170, 16] on icon "save" at bounding box center [169, 17] width 7 height 7
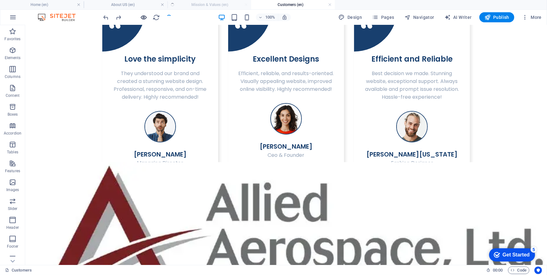
click at [144, 20] on icon "button" at bounding box center [143, 17] width 7 height 7
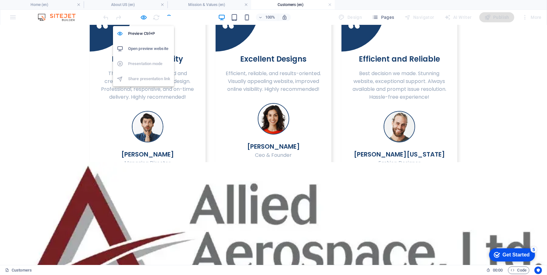
click at [143, 44] on li "Open preview website" at bounding box center [143, 48] width 61 height 15
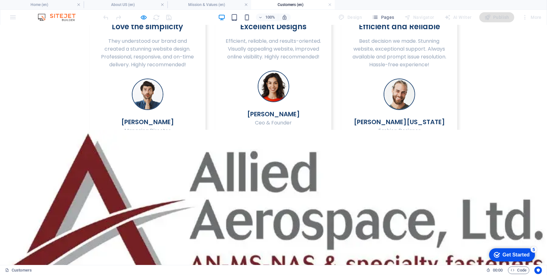
scroll to position [172, 0]
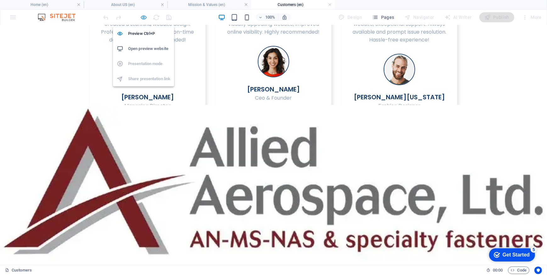
click at [144, 20] on icon "button" at bounding box center [143, 17] width 7 height 7
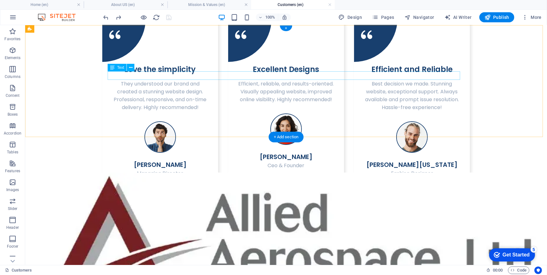
scroll to position [0, 0]
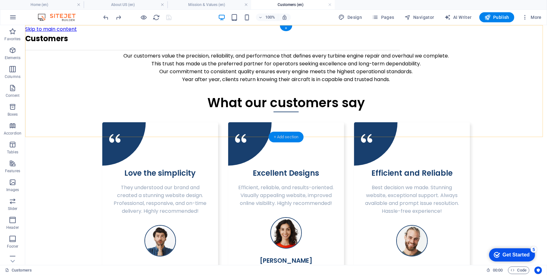
click at [293, 138] on div "+ Add section" at bounding box center [286, 137] width 35 height 11
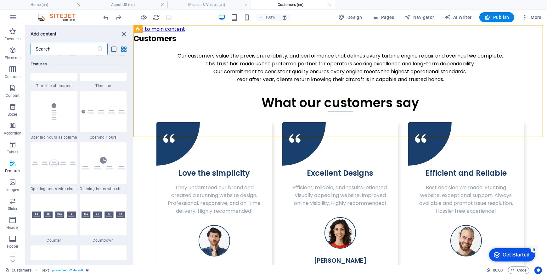
scroll to position [2589, 0]
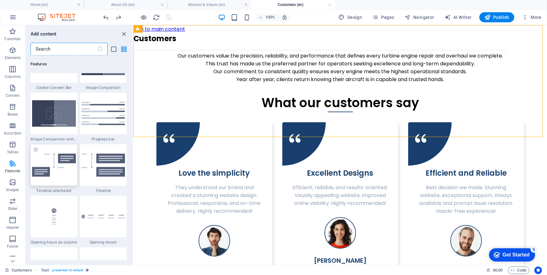
click at [56, 171] on img at bounding box center [54, 166] width 44 height 24
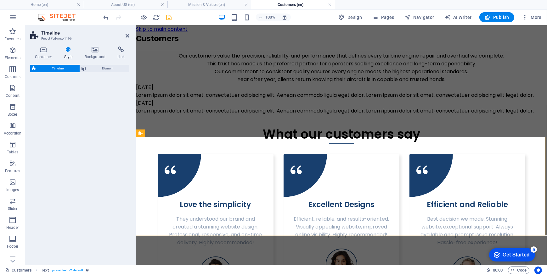
select select "rem"
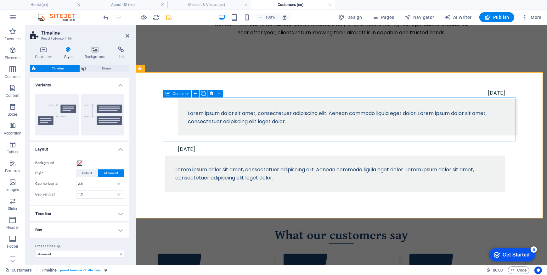
scroll to position [86, 0]
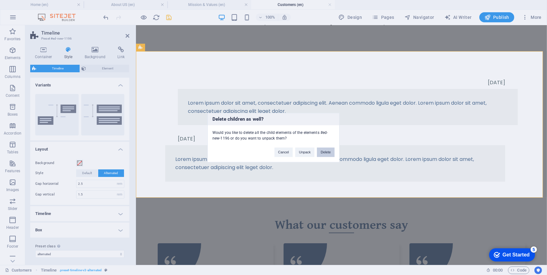
click at [326, 153] on button "Delete" at bounding box center [326, 152] width 18 height 9
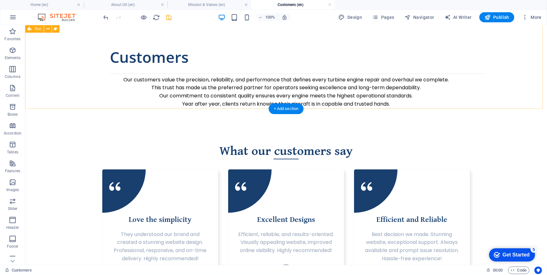
scroll to position [0, 0]
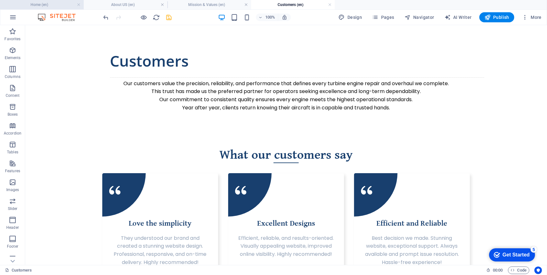
drag, startPoint x: 56, startPoint y: 8, endPoint x: 71, endPoint y: 18, distance: 17.9
click at [56, 8] on li "Home (en)" at bounding box center [42, 4] width 84 height 9
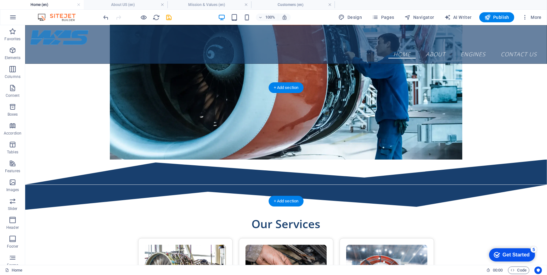
scroll to position [990, 0]
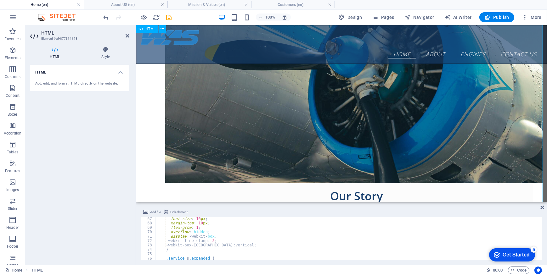
scroll to position [555, 0]
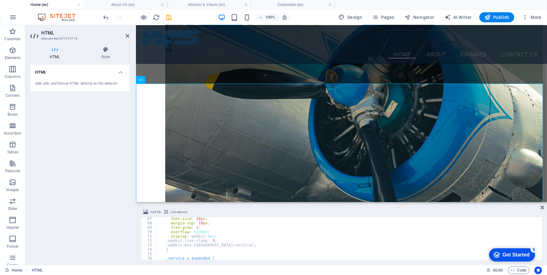
click at [386, 22] on div "100% Design Pages Navigator AI Writer Publish More" at bounding box center [273, 17] width 546 height 15
click at [386, 18] on span "Pages" at bounding box center [383, 17] width 22 height 6
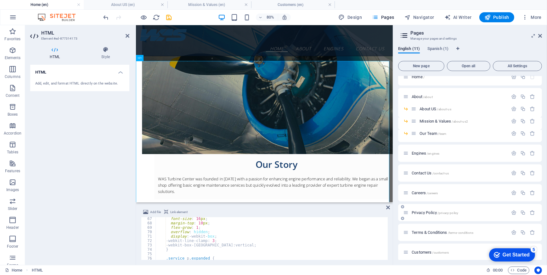
scroll to position [11, 0]
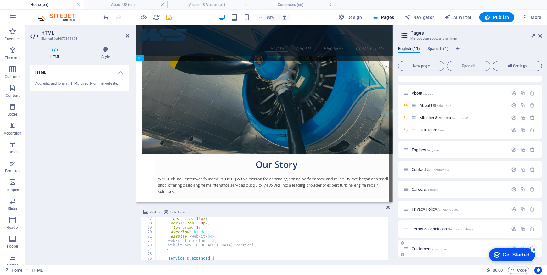
click at [420, 247] on span "Customers /customers" at bounding box center [430, 249] width 37 height 5
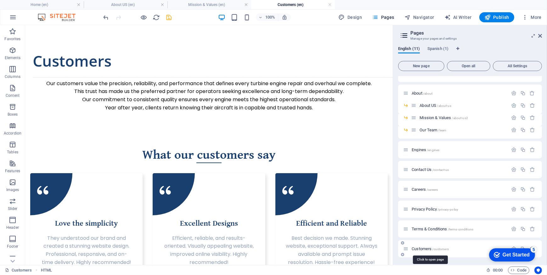
scroll to position [0, 0]
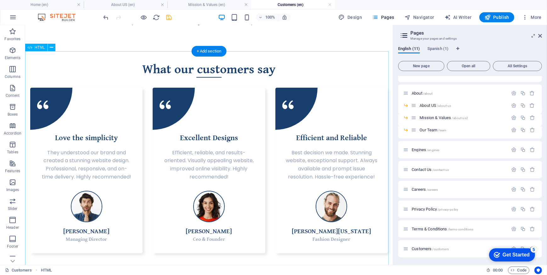
click at [335, 63] on div "Web Design Mastery | Testimonials section What our customers say Love the simpl…" at bounding box center [209, 157] width 368 height 212
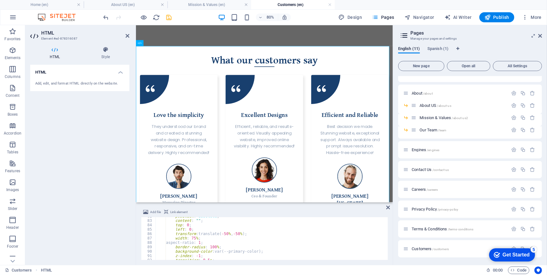
scroll to position [480, 0]
click at [430, 248] on span "Customers /customers" at bounding box center [430, 249] width 37 height 5
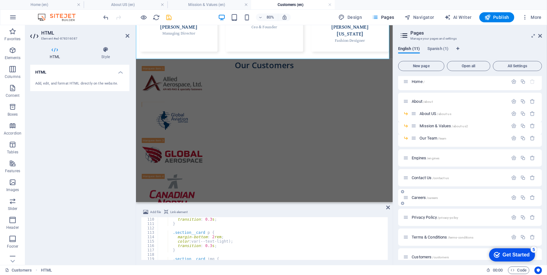
scroll to position [0, 0]
click at [429, 116] on span "About US /about-us" at bounding box center [435, 117] width 31 height 5
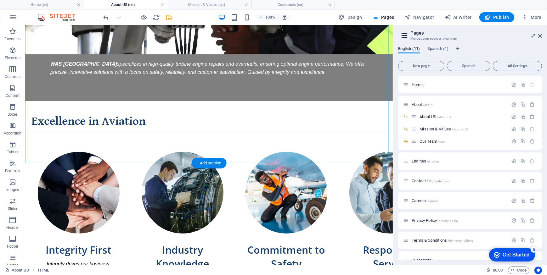
scroll to position [178, 0]
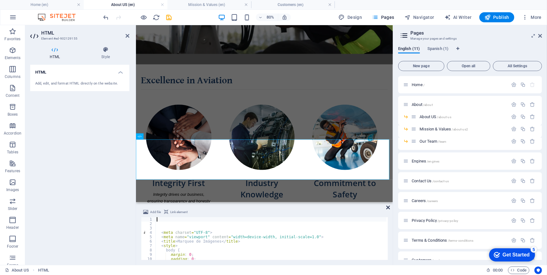
click at [388, 209] on icon at bounding box center [388, 207] width 4 height 5
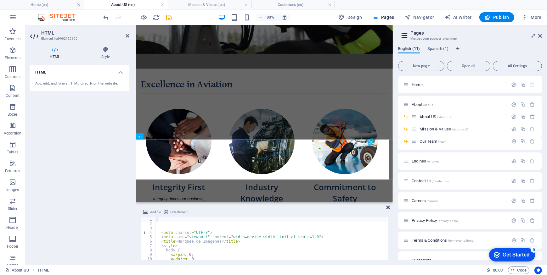
scroll to position [178, 0]
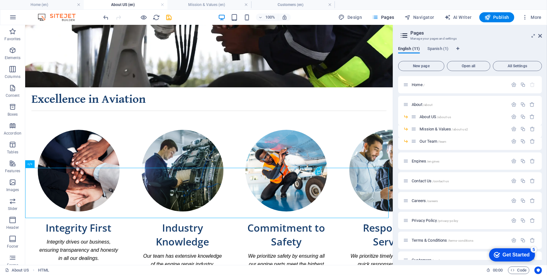
click at [541, 33] on h2 "Pages" at bounding box center [477, 33] width 132 height 6
click at [539, 37] on icon at bounding box center [540, 35] width 4 height 5
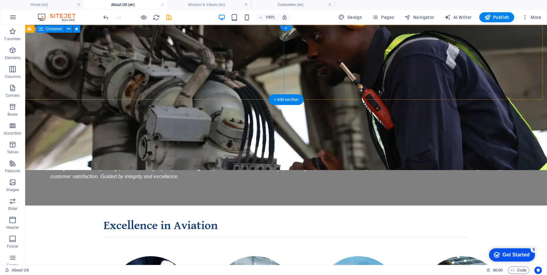
scroll to position [157, 0]
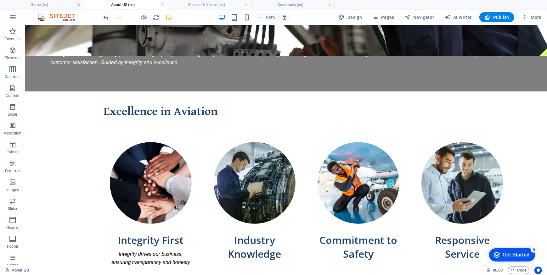
click at [170, 15] on icon "save" at bounding box center [169, 17] width 7 height 7
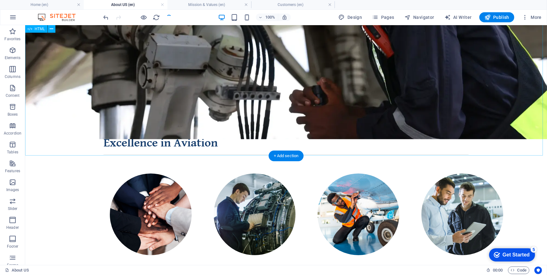
scroll to position [72, 0]
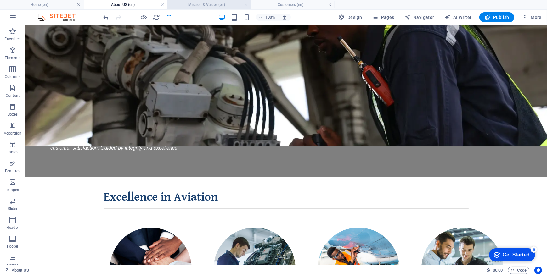
click at [210, 4] on h4 "Mission & Values (en)" at bounding box center [209, 4] width 84 height 7
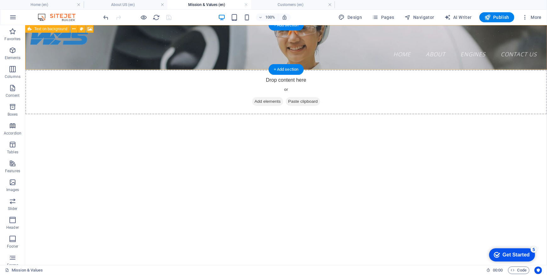
click at [157, 70] on div "Drop content here or Add elements Paste clipboard" at bounding box center [286, 92] width 522 height 45
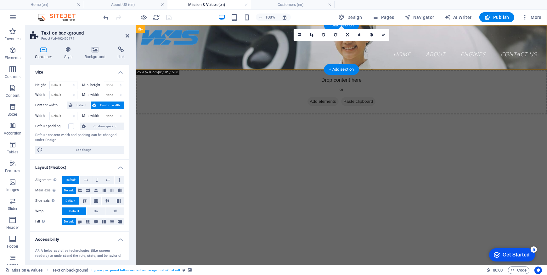
click at [282, 70] on div "Drop content here or Add elements Paste clipboard" at bounding box center [341, 92] width 411 height 45
click at [104, 53] on h4 "Background" at bounding box center [96, 53] width 33 height 13
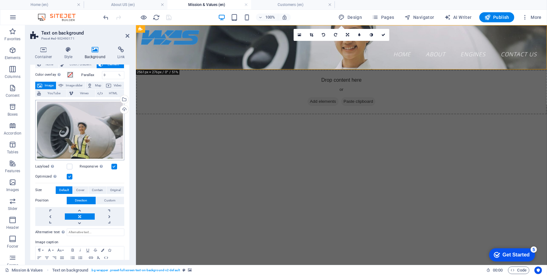
scroll to position [46, 0]
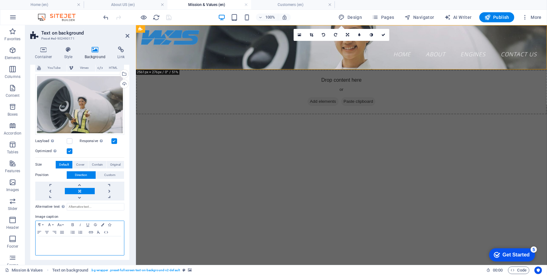
click at [85, 241] on p at bounding box center [80, 243] width 82 height 6
click at [251, 101] on html "Skip to main content Home About About US Mission & Values Our Team Engines Cont…" at bounding box center [341, 69] width 411 height 89
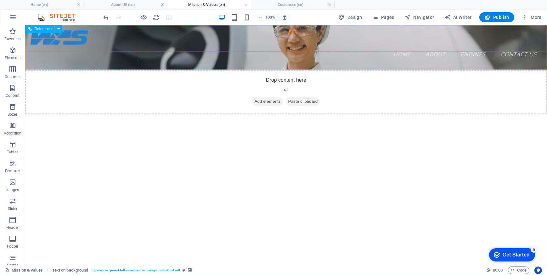
click at [259, 44] on div "Home About About US Mission & Values Our Team Engines Contact Us" at bounding box center [286, 44] width 522 height 39
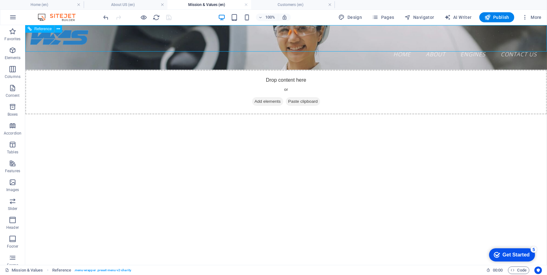
click at [228, 46] on nav "Home About About US Mission & Values Our Team Engines Contact Us" at bounding box center [286, 52] width 512 height 12
click at [224, 70] on div "Drop content here or Add elements Paste clipboard" at bounding box center [286, 92] width 522 height 45
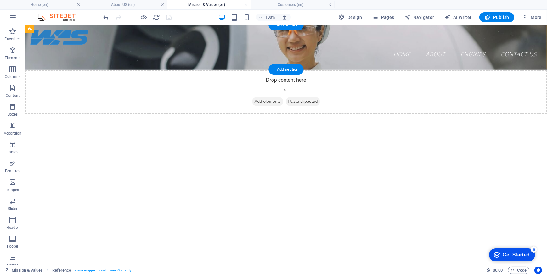
click at [224, 70] on div "Drop content here or Add elements Paste clipboard" at bounding box center [286, 92] width 522 height 45
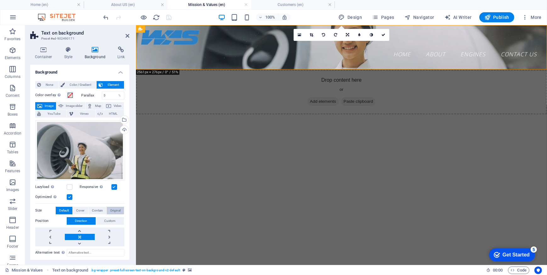
click at [116, 210] on span "Original" at bounding box center [115, 211] width 10 height 8
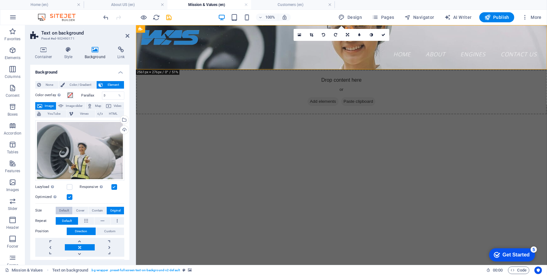
click at [69, 211] on span "Default" at bounding box center [64, 211] width 10 height 8
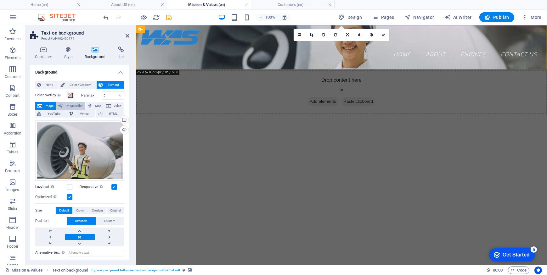
click at [72, 105] on span "Image slider" at bounding box center [74, 106] width 18 height 8
select select "ms"
select select "s"
select select "progressive"
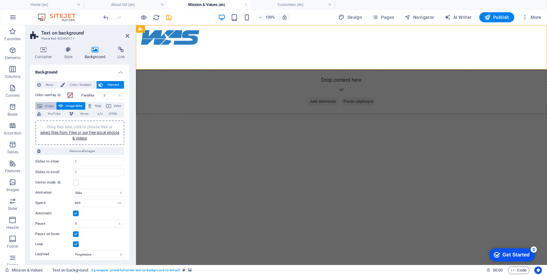
click at [41, 105] on icon at bounding box center [39, 106] width 5 height 8
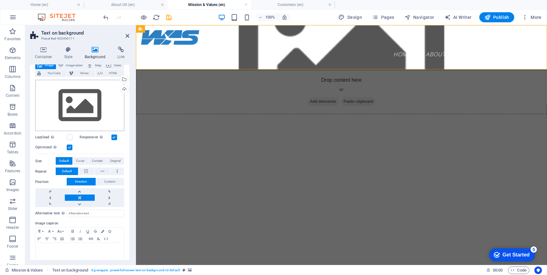
scroll to position [47, 0]
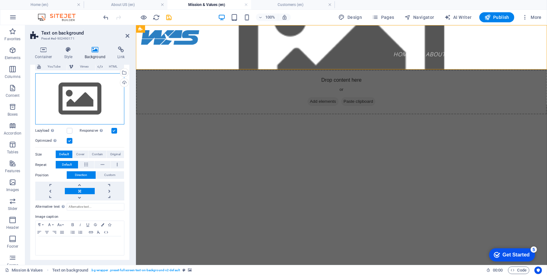
click at [67, 111] on div "Drag files here, click to choose files or select files from Files or our free s…" at bounding box center [79, 99] width 89 height 52
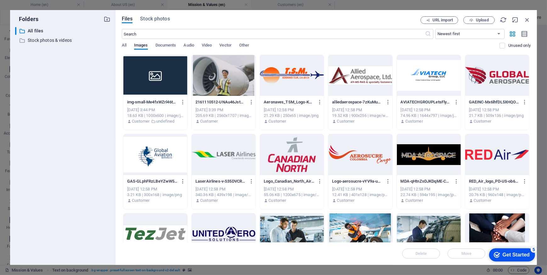
click at [210, 80] on div at bounding box center [224, 75] width 64 height 41
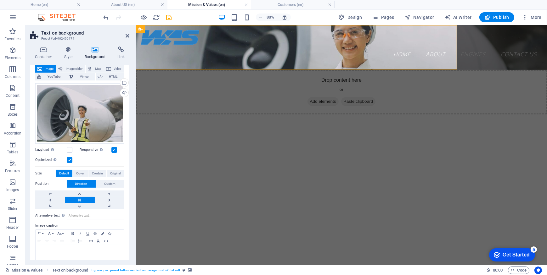
scroll to position [46, 0]
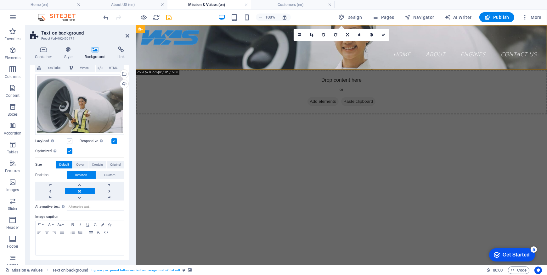
click at [68, 140] on label at bounding box center [70, 142] width 6 height 6
click at [0, 0] on input "Lazyload Loading images after the page loads improves page speed." at bounding box center [0, 0] width 0 height 0
click at [74, 249] on div at bounding box center [80, 246] width 88 height 19
click at [70, 149] on label at bounding box center [70, 152] width 6 height 6
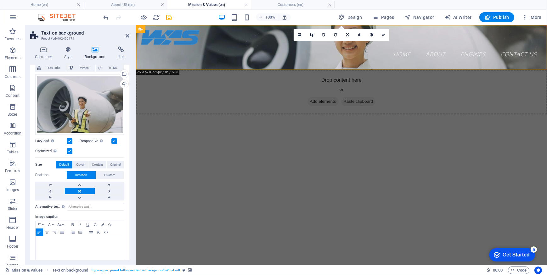
click at [0, 0] on input "Optimized Images are compressed to improve page speed." at bounding box center [0, 0] width 0 height 0
click at [70, 139] on label at bounding box center [70, 142] width 6 height 6
click at [0, 0] on input "Lazyload Loading images after the page loads improves page speed." at bounding box center [0, 0] width 0 height 0
click at [67, 140] on label at bounding box center [70, 142] width 6 height 6
click at [0, 0] on input "Lazyload Loading images after the page loads improves page speed." at bounding box center [0, 0] width 0 height 0
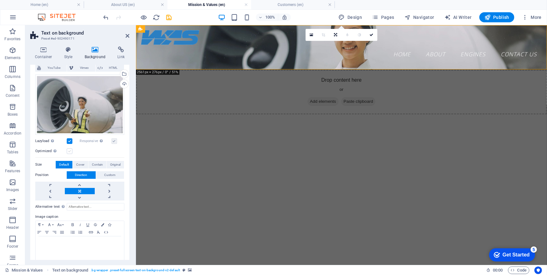
click at [69, 149] on label at bounding box center [70, 152] width 6 height 6
click at [0, 0] on input "Optimized Images are compressed to improve page speed." at bounding box center [0, 0] width 0 height 0
click at [105, 173] on span "Custom" at bounding box center [110, 176] width 11 height 8
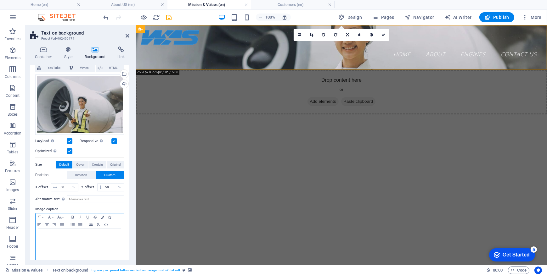
click at [85, 237] on p at bounding box center [80, 237] width 82 height 6
click at [87, 199] on input "Alternative text The alternative text is used by devices that cannot display im…" at bounding box center [96, 200] width 58 height 8
type input "kkkkkkkkkkk"
drag, startPoint x: 159, startPoint y: 19, endPoint x: 276, endPoint y: 1, distance: 117.9
click at [159, 19] on icon "reload" at bounding box center [156, 17] width 7 height 7
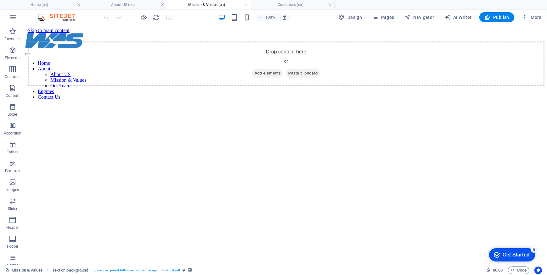
scroll to position [0, 0]
click at [174, 45] on div "Home About About US Mission & Values Our Team Engines Contact Us" at bounding box center [286, 69] width 522 height 72
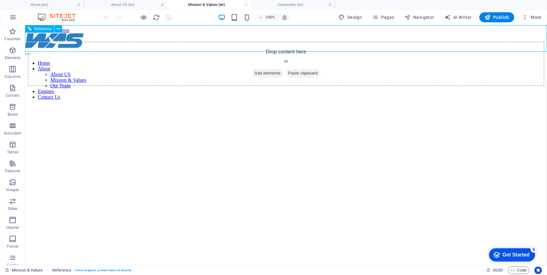
click at [174, 45] on div "Home About About US Mission & Values Our Team Engines Contact Us" at bounding box center [286, 69] width 522 height 72
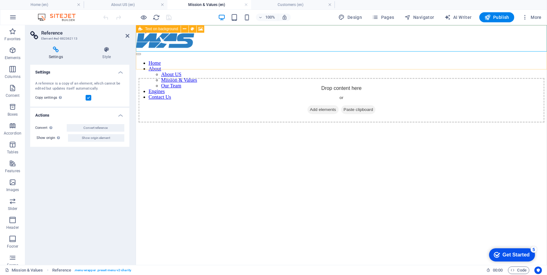
click at [189, 78] on div "Drop content here or Add elements Paste clipboard" at bounding box center [341, 100] width 406 height 45
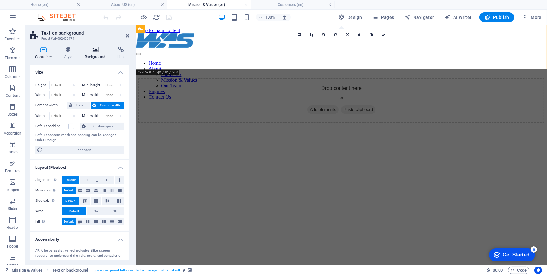
click at [91, 56] on h4 "Background" at bounding box center [96, 53] width 33 height 13
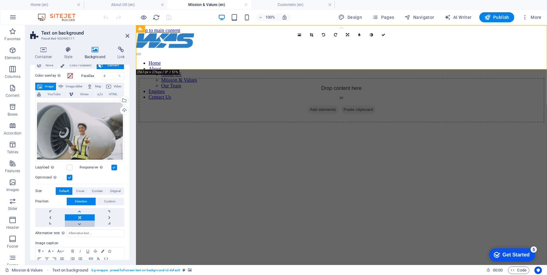
scroll to position [46, 0]
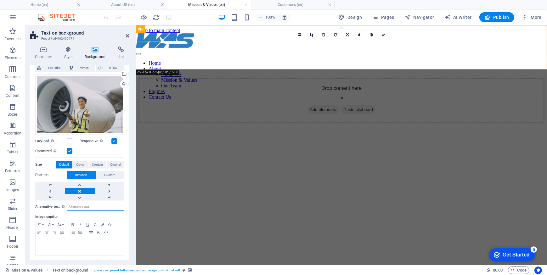
click at [89, 209] on input "Alternative text The alternative text is used by devices that cannot display im…" at bounding box center [96, 207] width 58 height 8
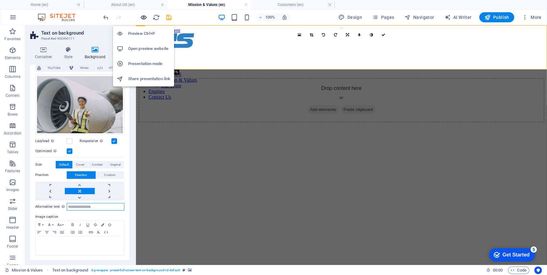
type input "kkkkkkkkkkkkkk"
click at [145, 16] on icon "button" at bounding box center [143, 17] width 7 height 7
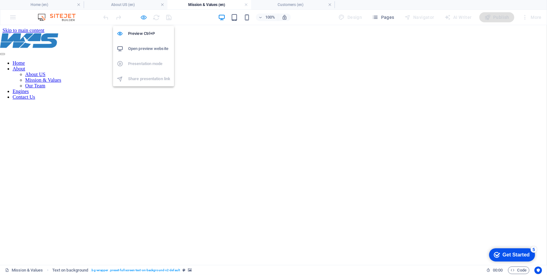
click at [145, 17] on icon "button" at bounding box center [143, 17] width 7 height 7
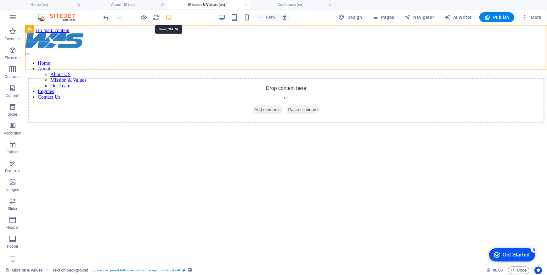
click at [168, 20] on icon "save" at bounding box center [169, 17] width 7 height 7
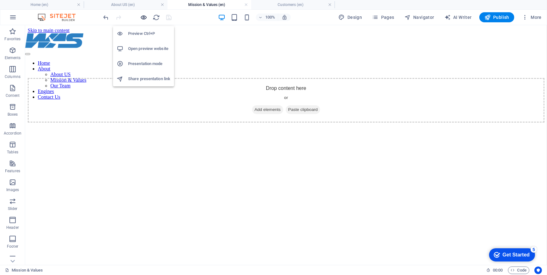
click at [144, 17] on icon "button" at bounding box center [143, 17] width 7 height 7
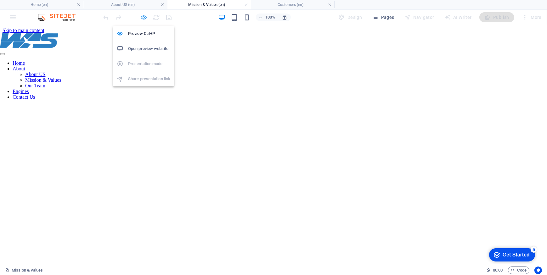
click at [144, 18] on icon "button" at bounding box center [143, 17] width 7 height 7
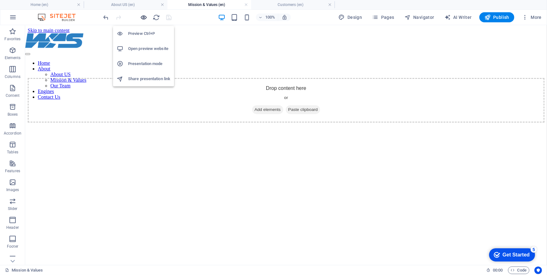
click at [144, 16] on icon "button" at bounding box center [143, 17] width 7 height 7
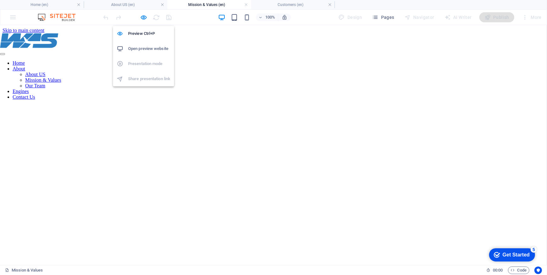
click at [143, 51] on h6 "Open preview website" at bounding box center [149, 49] width 42 height 8
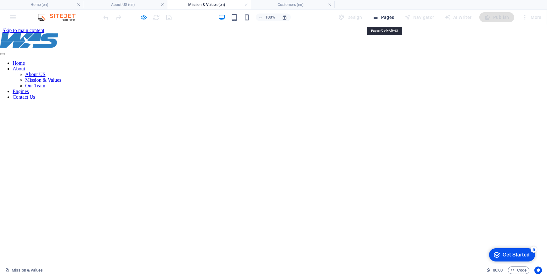
click at [381, 18] on span "Pages" at bounding box center [383, 17] width 22 height 6
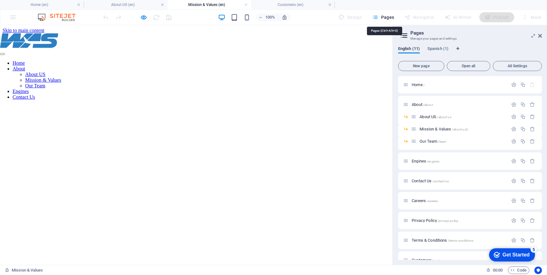
click at [381, 18] on span "Pages" at bounding box center [383, 17] width 22 height 6
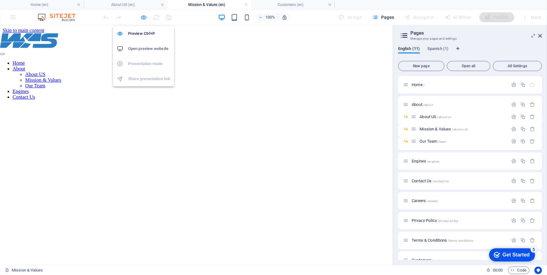
click at [145, 18] on icon "button" at bounding box center [143, 17] width 7 height 7
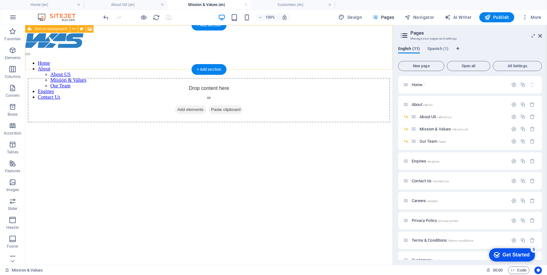
click at [211, 110] on icon at bounding box center [211, 110] width 0 height 0
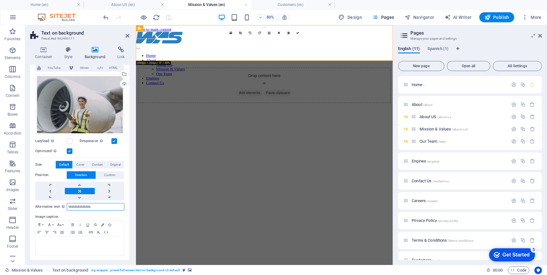
drag, startPoint x: 107, startPoint y: 204, endPoint x: 27, endPoint y: 206, distance: 80.3
click at [25, 207] on div "Container Style Background Link Size Height Default px rem % vh vw Min. height …" at bounding box center [79, 154] width 109 height 224
click at [59, 242] on p at bounding box center [80, 243] width 82 height 6
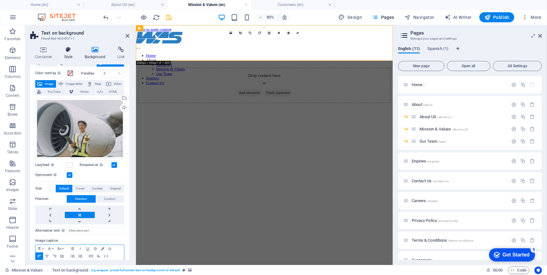
scroll to position [0, 0]
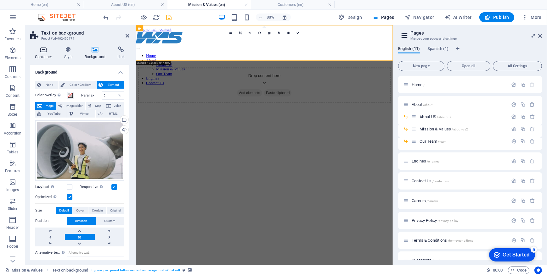
click at [54, 48] on icon at bounding box center [43, 50] width 27 height 6
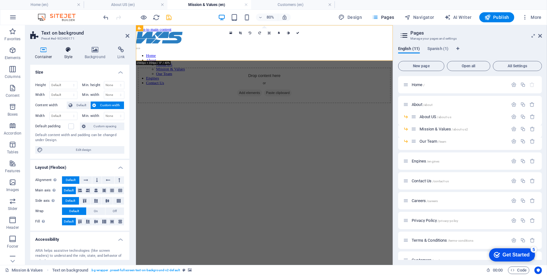
click at [61, 53] on h4 "Style" at bounding box center [69, 53] width 20 height 13
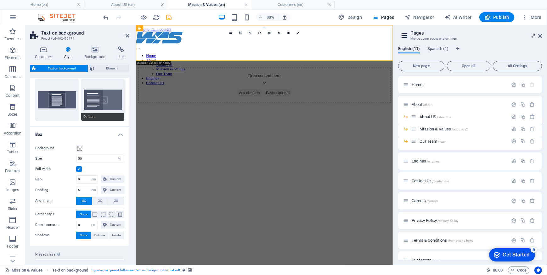
scroll to position [25, 0]
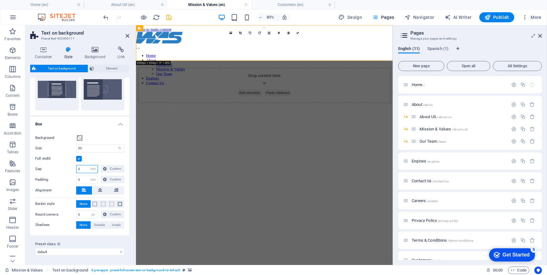
drag, startPoint x: 86, startPoint y: 170, endPoint x: 72, endPoint y: 171, distance: 13.5
click at [72, 171] on div "Gap 0 px rem % vh vw Custom Custom" at bounding box center [79, 169] width 89 height 8
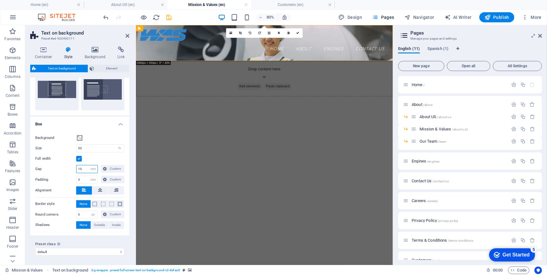
type input "1"
type input "0"
click at [93, 150] on input "50" at bounding box center [100, 149] width 48 height 8
type input "5"
click at [233, 114] on html "Skip to main content Home About About US Mission & Values Our Team Engines Cont…" at bounding box center [296, 69] width 321 height 89
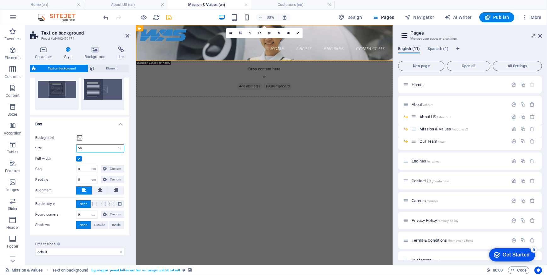
drag, startPoint x: 92, startPoint y: 147, endPoint x: 74, endPoint y: 148, distance: 17.7
click at [74, 148] on div "Size 50 px rem % vh vw" at bounding box center [79, 148] width 89 height 8
type input "1000"
click at [212, 114] on html "Skip to main content Home About About US Mission & Values Our Team Engines Cont…" at bounding box center [296, 69] width 321 height 89
